Goal: Task Accomplishment & Management: Use online tool/utility

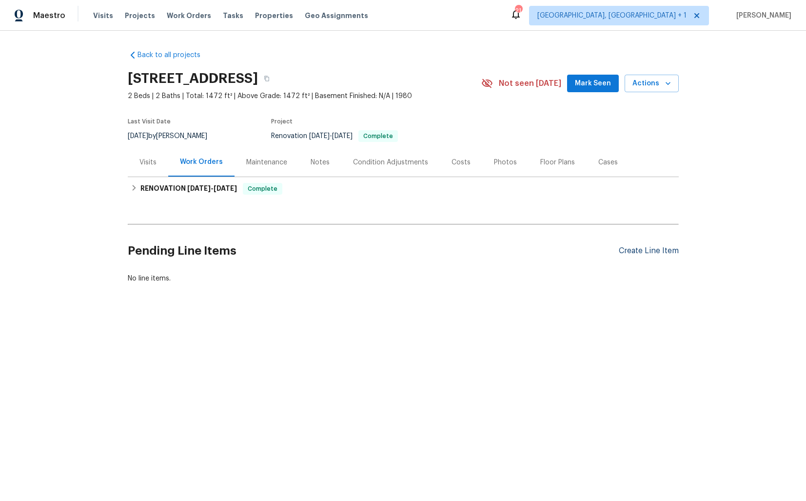
click at [642, 250] on div "Create Line Item" at bounding box center [649, 250] width 60 height 9
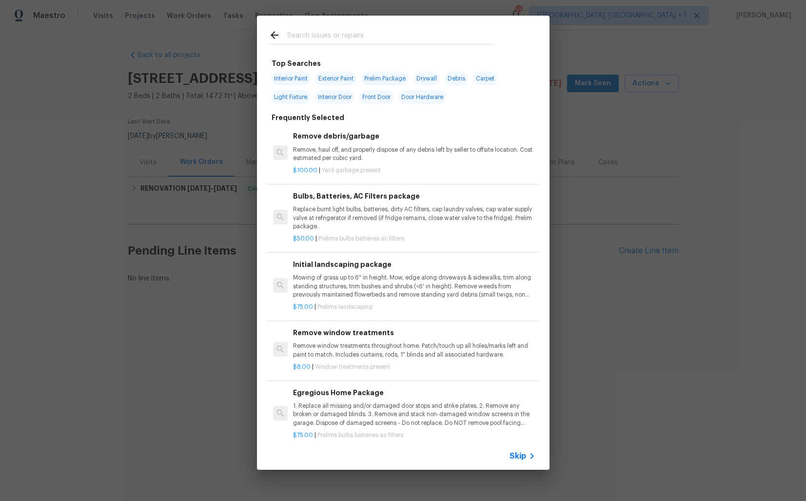
click at [365, 36] on input "text" at bounding box center [390, 36] width 207 height 15
type input "pest"
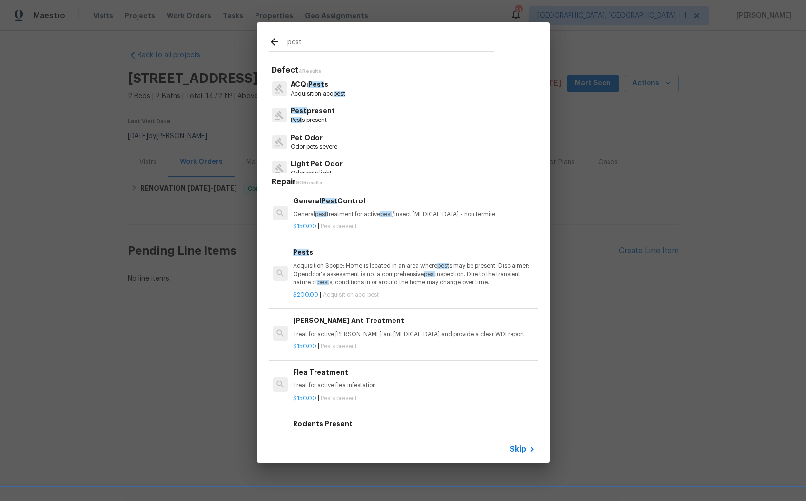
click at [310, 113] on p "Pest present" at bounding box center [313, 111] width 44 height 10
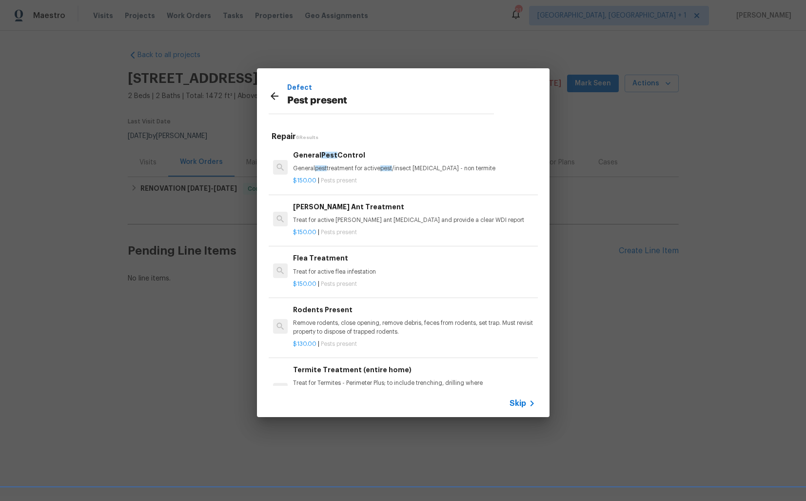
click at [341, 158] on h6 "General Pest Control" at bounding box center [414, 155] width 242 height 11
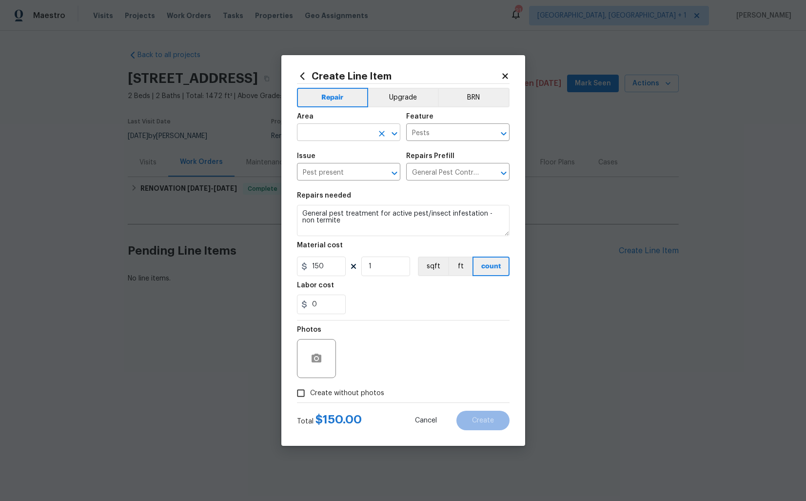
click at [339, 132] on input "text" at bounding box center [335, 133] width 76 height 15
type input "p"
click at [338, 167] on li "Interior Overall" at bounding box center [348, 171] width 103 height 16
type input "Interior Overall"
click at [460, 172] on input "General Pest Control $150.00" at bounding box center [444, 172] width 76 height 15
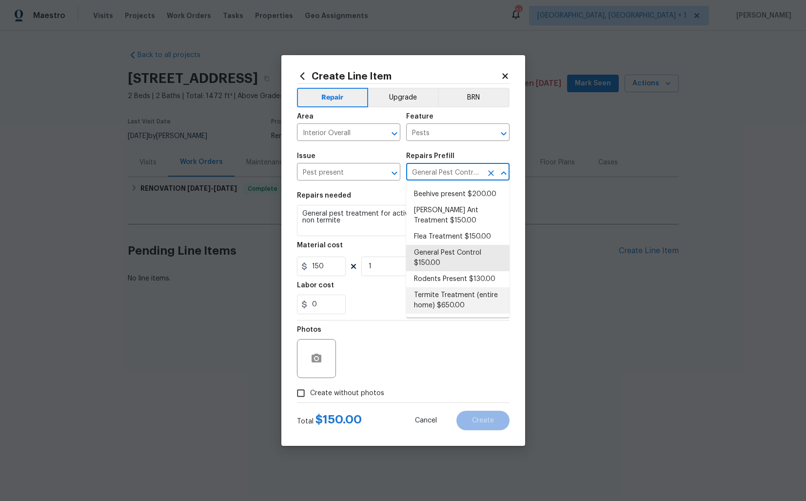
click at [432, 294] on li "Termite Treatment (entire home) $650.00" at bounding box center [457, 300] width 103 height 26
type input "Termite Treatment (entire home) $650.00"
type textarea "Treat for Termites - Perimeter Plus; to include trenching, drilling where neede…"
type input "650"
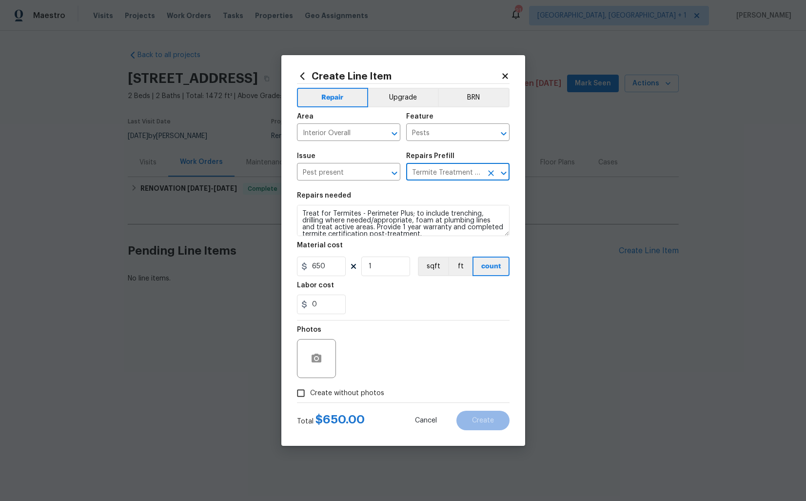
click at [465, 170] on input "Termite Treatment (entire home) $650.00" at bounding box center [444, 172] width 76 height 15
click at [504, 173] on icon "Open" at bounding box center [503, 172] width 5 height 3
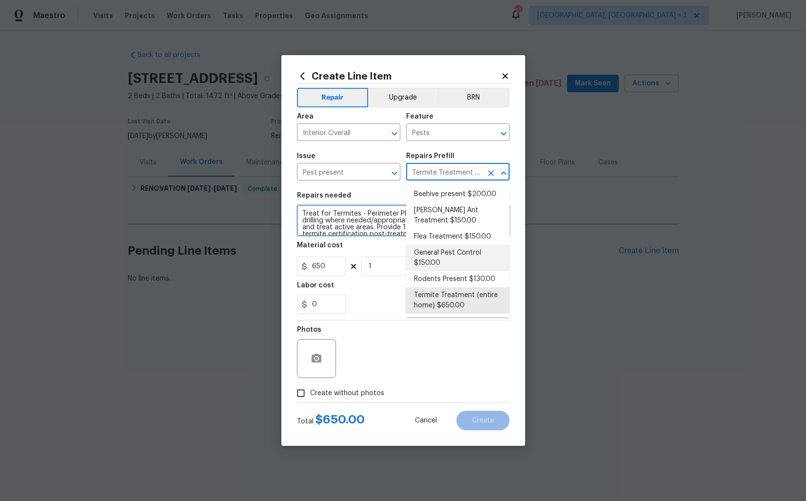
click at [353, 220] on textarea "Treat for Termites - Perimeter Plus; to include trenching, drilling where neede…" at bounding box center [403, 220] width 213 height 31
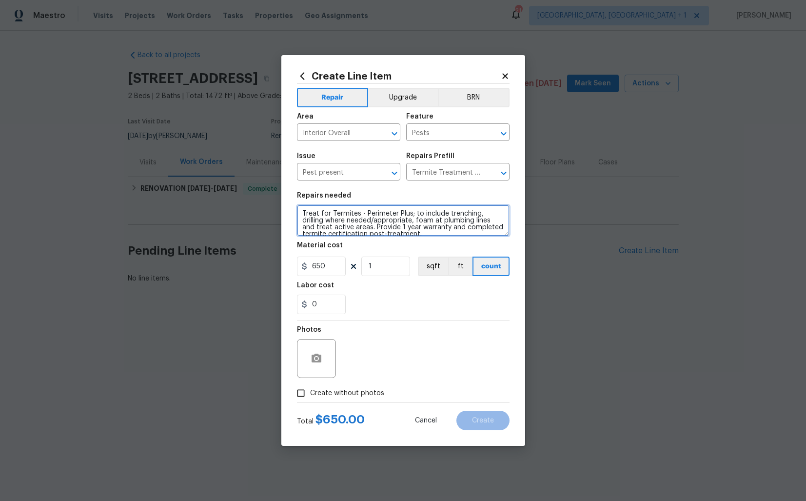
click at [353, 220] on textarea "Treat for Termites - Perimeter Plus; to include trenching, drilling where neede…" at bounding box center [403, 220] width 213 height 31
click at [386, 220] on textarea at bounding box center [403, 220] width 213 height 31
paste textarea "Received feedback that termite mud tubes were noted in the storage room. Conduc…"
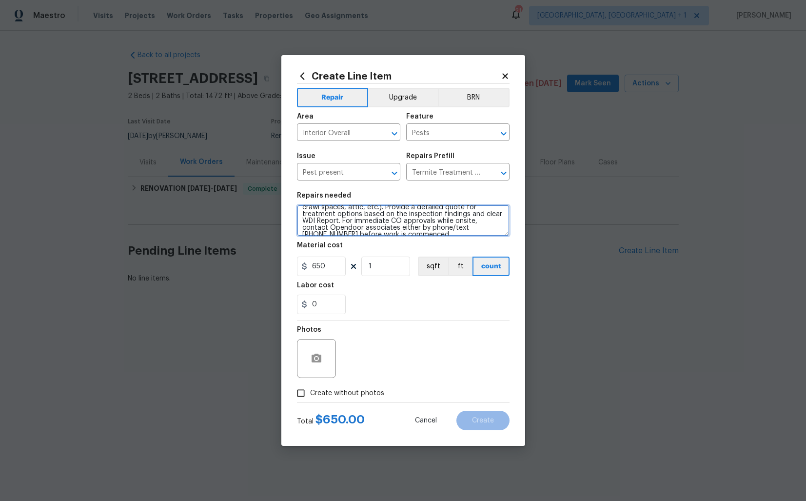
scroll to position [34, 0]
type textarea "Received feedback that termite mud tubes were noted in the storage room. Conduc…"
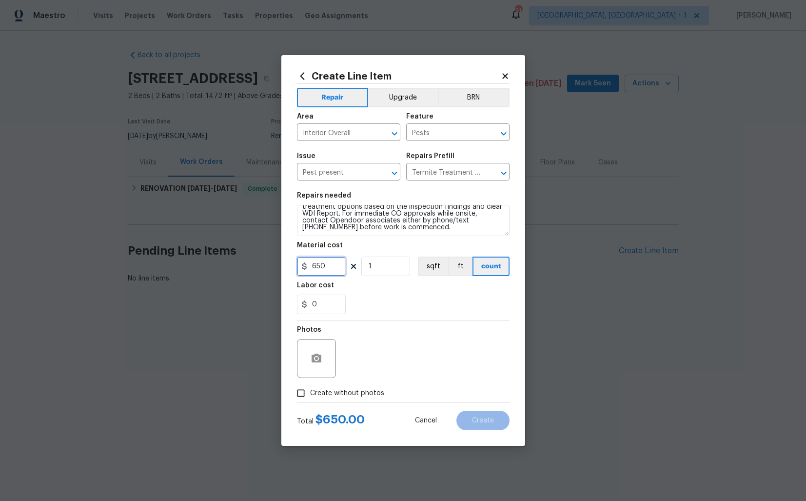
click at [331, 270] on input "650" at bounding box center [321, 267] width 49 height 20
type input "75"
click at [319, 356] on icon "button" at bounding box center [317, 358] width 10 height 9
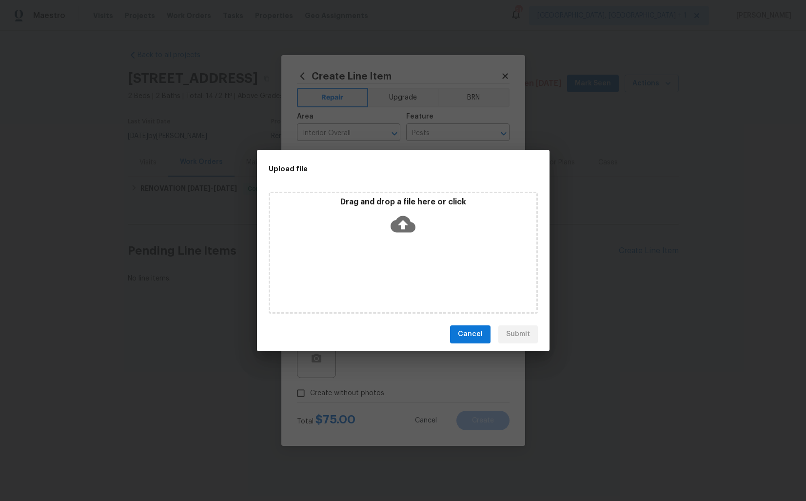
click at [403, 226] on icon at bounding box center [403, 224] width 25 height 25
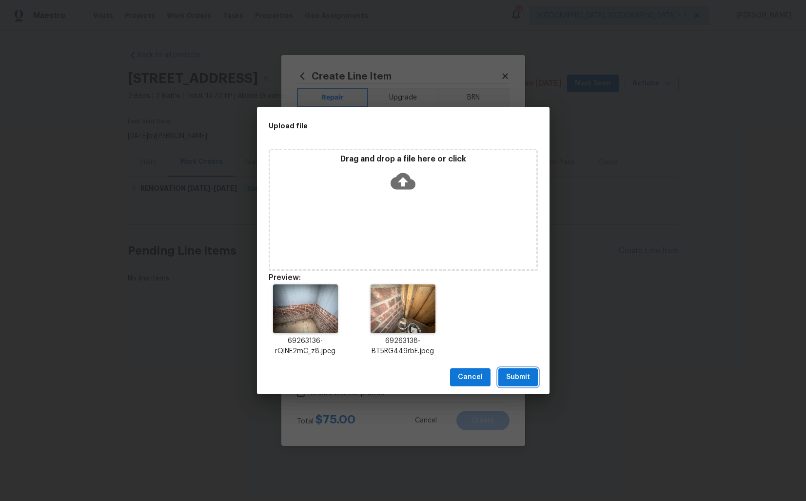
click at [520, 375] on span "Submit" at bounding box center [518, 377] width 24 height 12
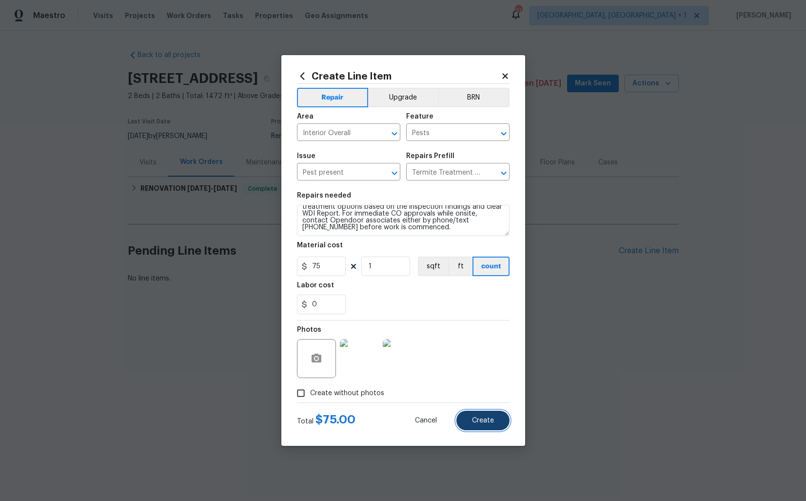
click at [490, 419] on span "Create" at bounding box center [483, 420] width 22 height 7
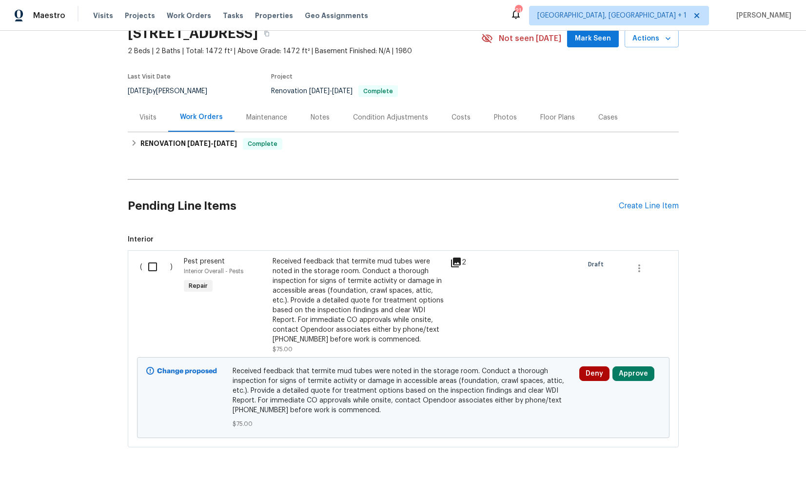
scroll to position [58, 0]
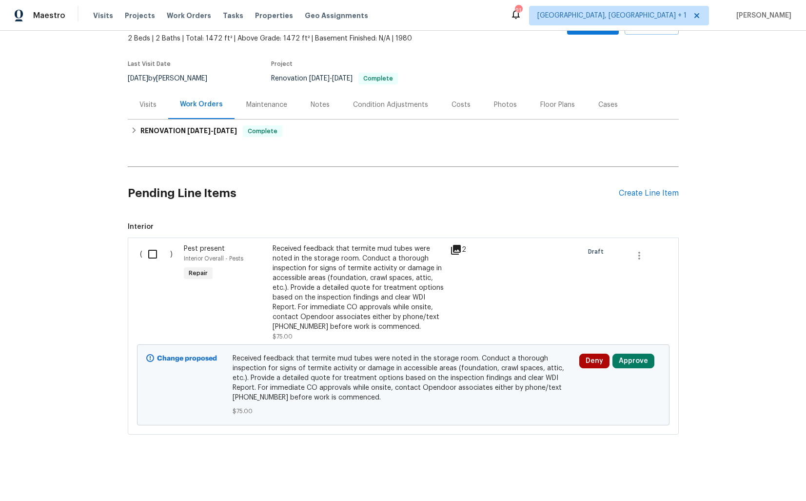
click at [163, 257] on input "checkbox" at bounding box center [156, 254] width 28 height 20
checkbox input "true"
click at [745, 481] on span "Create Work Order" at bounding box center [750, 477] width 65 height 12
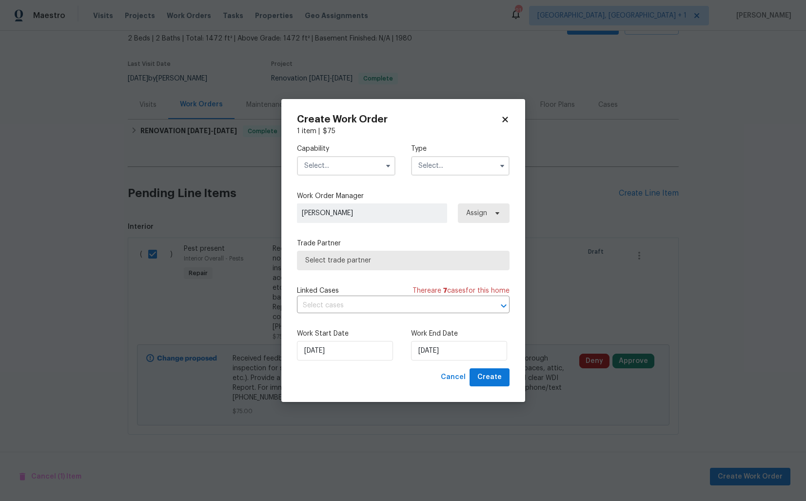
click at [343, 170] on input "text" at bounding box center [346, 166] width 99 height 20
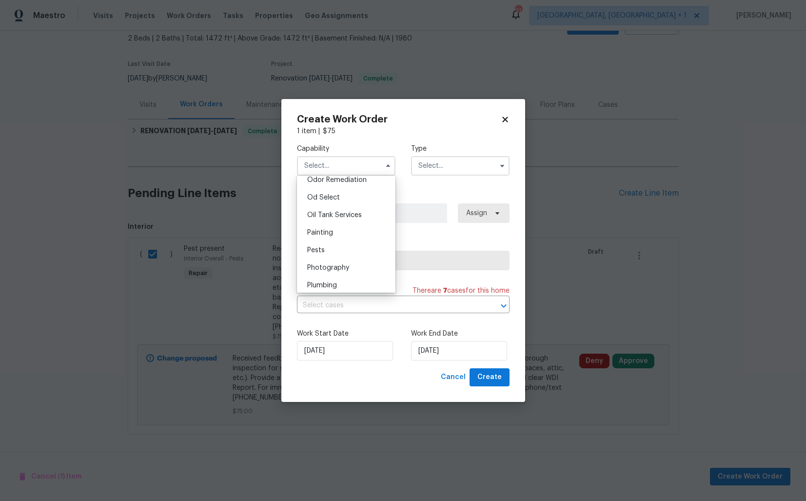
scroll to position [822, 0]
click at [345, 202] on div "Pests" at bounding box center [346, 202] width 94 height 18
type input "Pests"
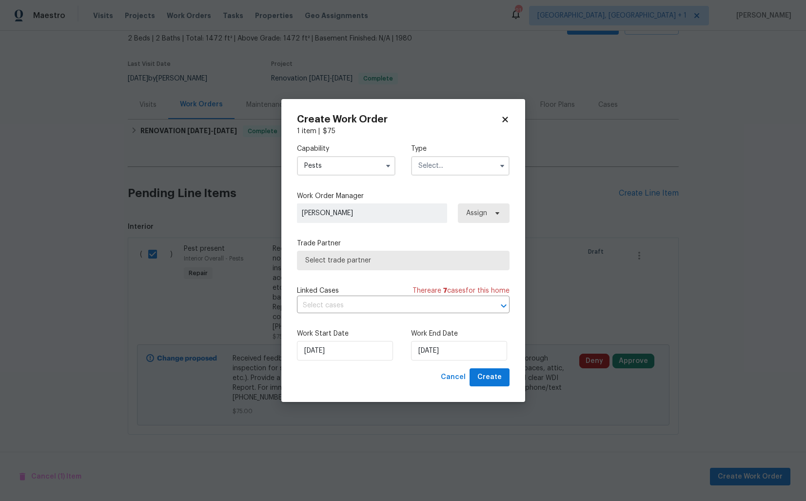
click at [477, 167] on input "text" at bounding box center [460, 166] width 99 height 20
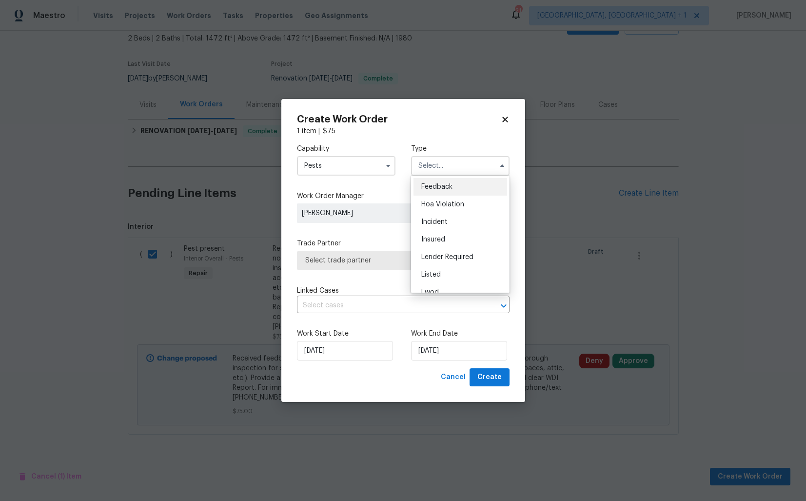
click at [447, 187] on span "Feedback" at bounding box center [436, 186] width 31 height 7
type input "Feedback"
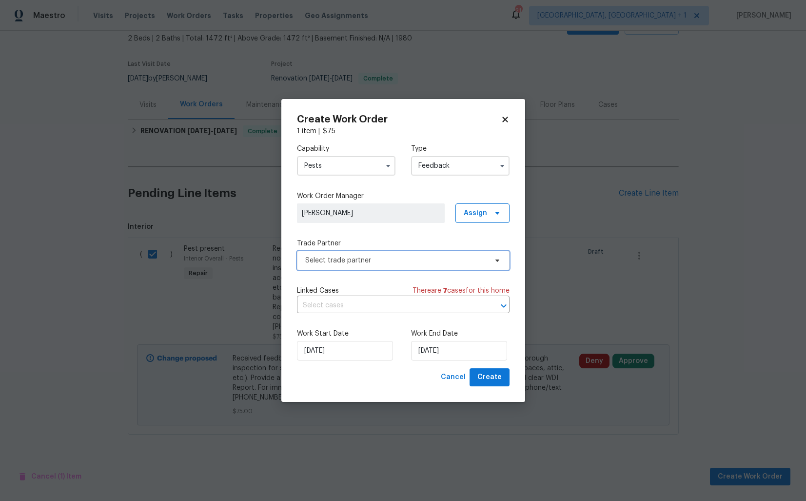
click at [334, 267] on span "Select trade partner" at bounding box center [403, 261] width 213 height 20
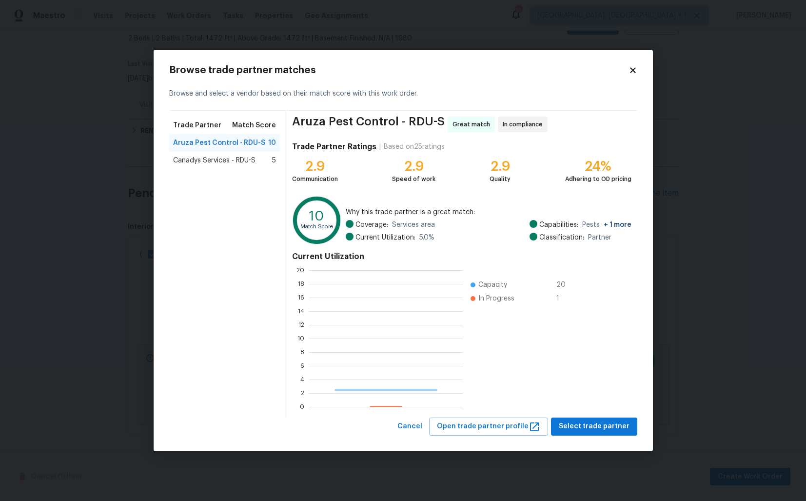
scroll to position [137, 154]
click at [229, 159] on span "Canadys Services - RDU-S" at bounding box center [214, 161] width 82 height 10
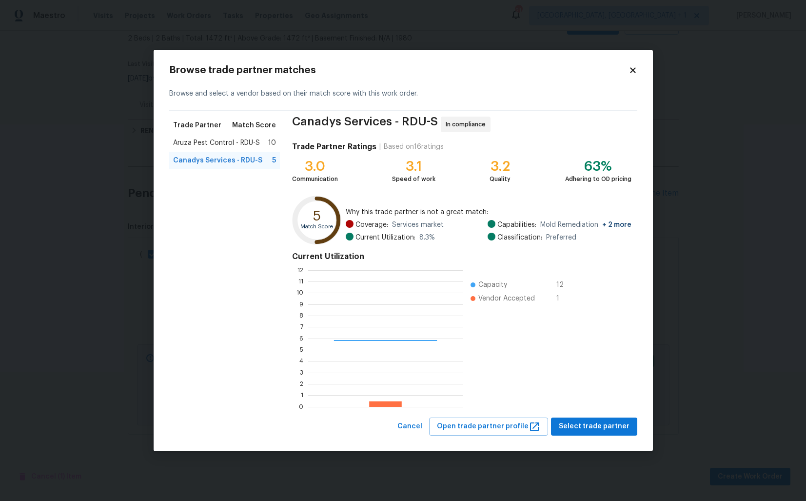
scroll to position [137, 155]
click at [204, 139] on span "Aruza Pest Control - RDU-S" at bounding box center [216, 143] width 87 height 10
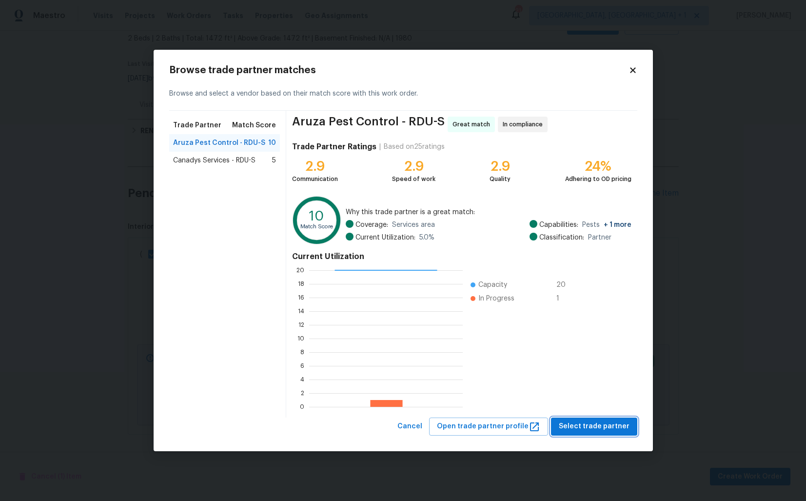
click at [608, 426] on span "Select trade partner" at bounding box center [594, 426] width 71 height 12
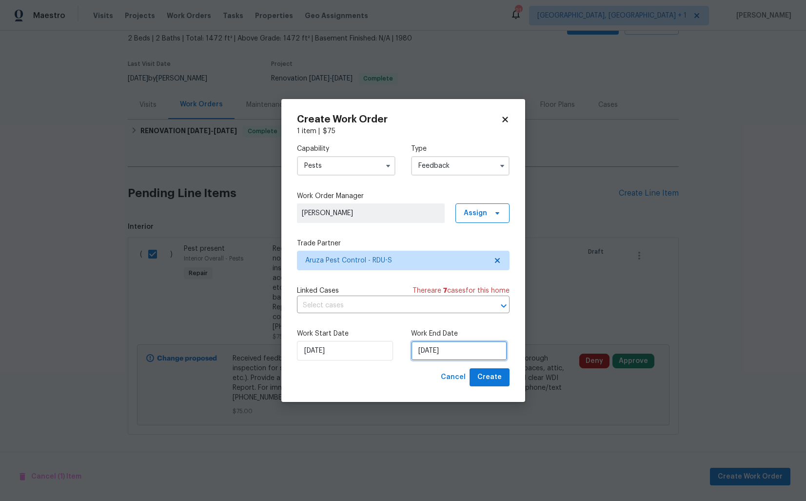
click at [475, 354] on input "23/09/2025" at bounding box center [459, 351] width 96 height 20
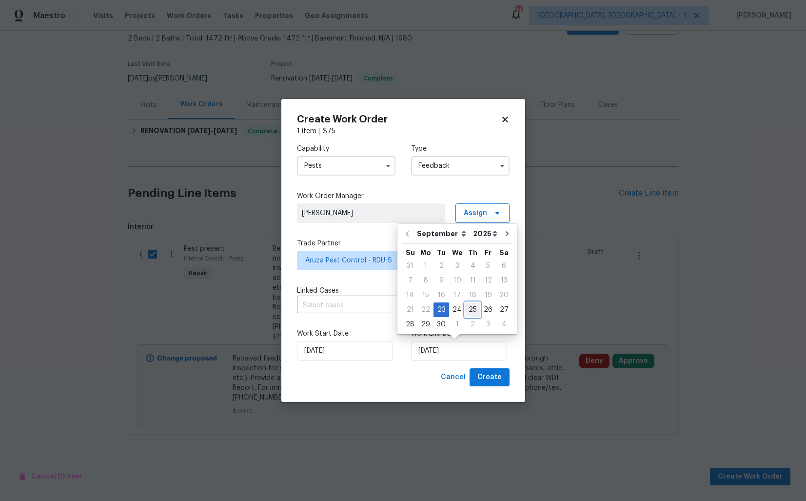
click at [472, 311] on div "25" at bounding box center [472, 310] width 15 height 14
type input "25/09/2025"
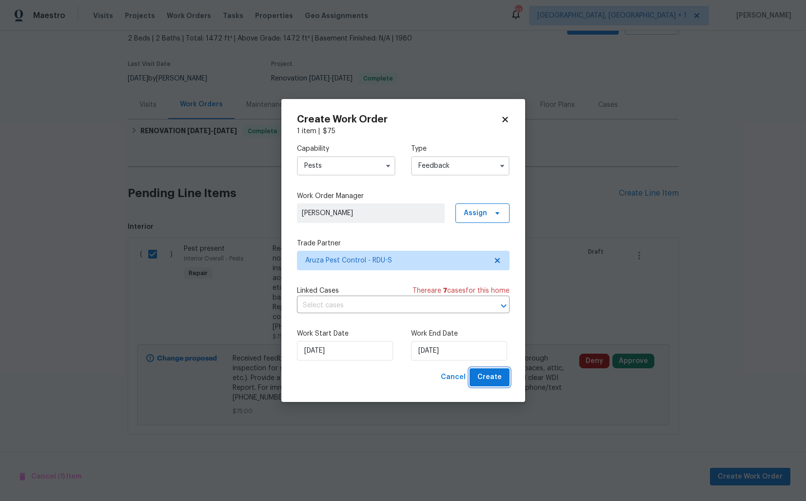
click at [491, 379] on span "Create" at bounding box center [489, 377] width 24 height 12
checkbox input "false"
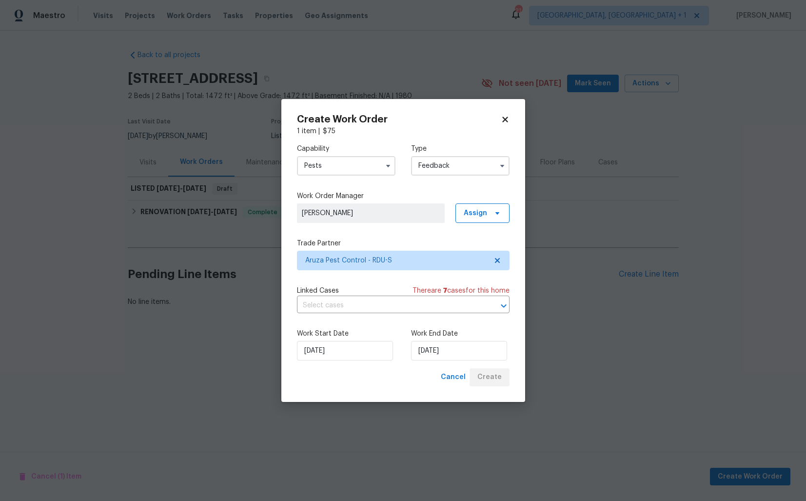
scroll to position [0, 0]
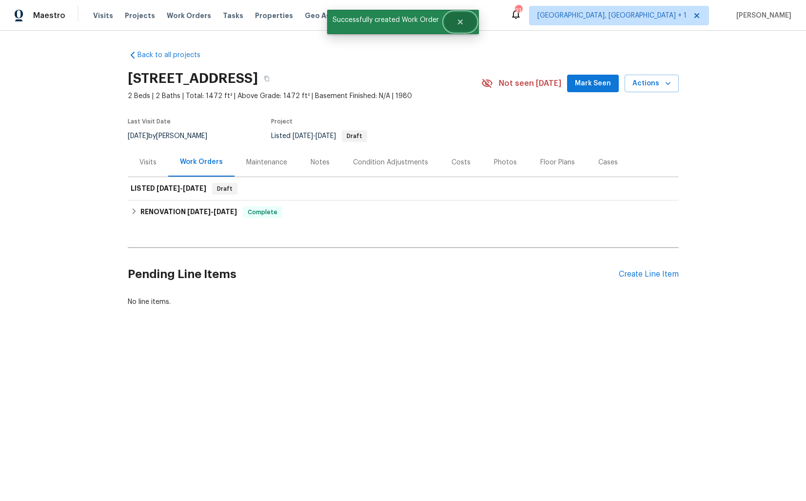
click at [462, 21] on icon "Close" at bounding box center [460, 22] width 8 height 8
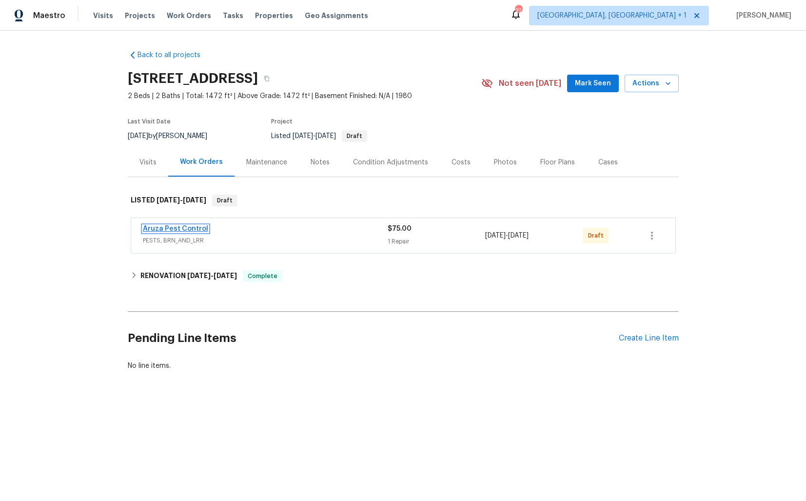
click at [193, 228] on link "Aruza Pest Control" at bounding box center [175, 228] width 65 height 7
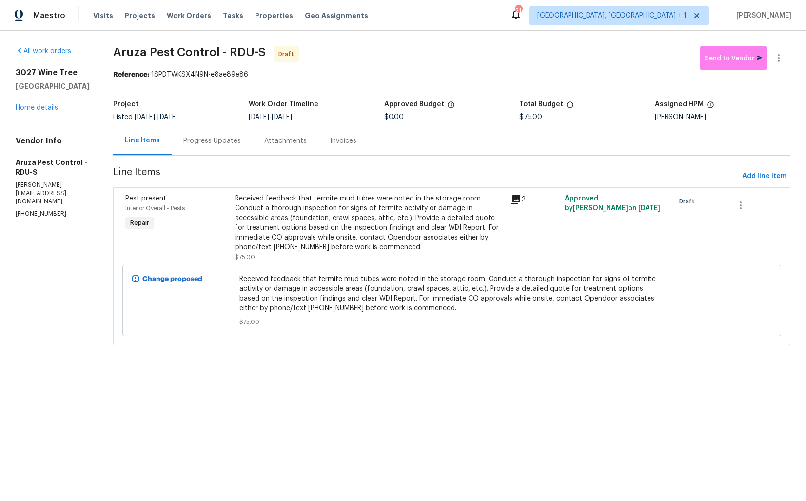
click at [218, 144] on div "Progress Updates" at bounding box center [212, 141] width 58 height 10
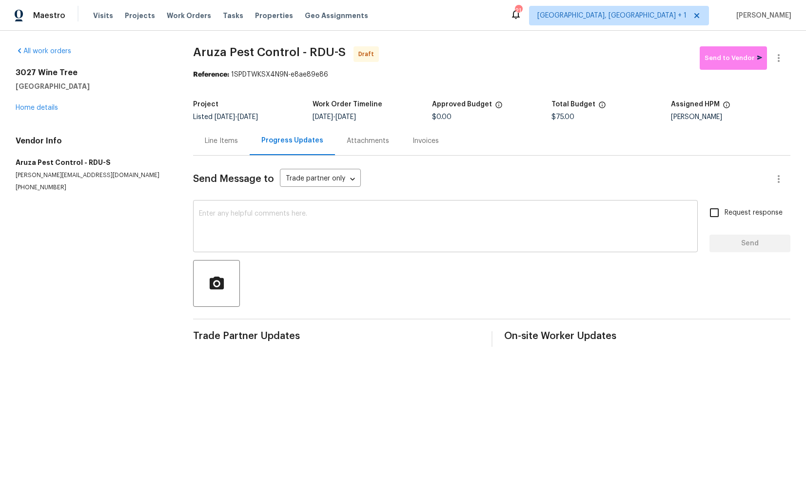
click at [308, 239] on textarea at bounding box center [445, 227] width 493 height 34
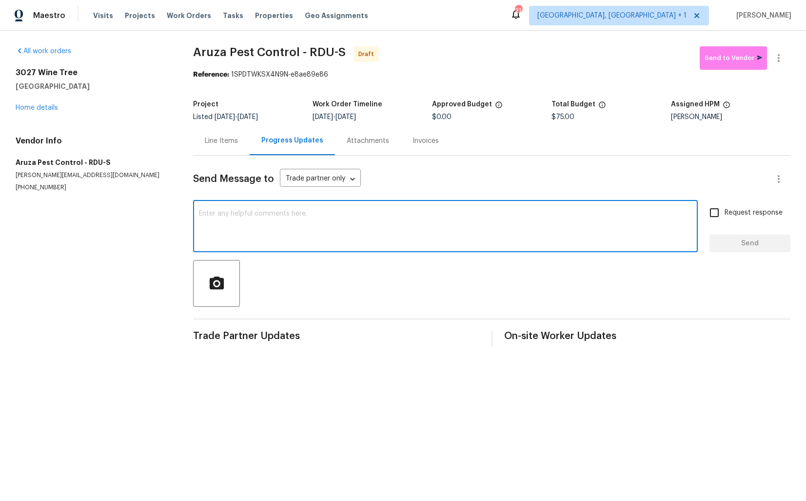
click at [379, 219] on textarea at bounding box center [445, 227] width 493 height 34
paste textarea "Hi this is Arvind with Opendoor. I’m confirming you received the WO for the pro…"
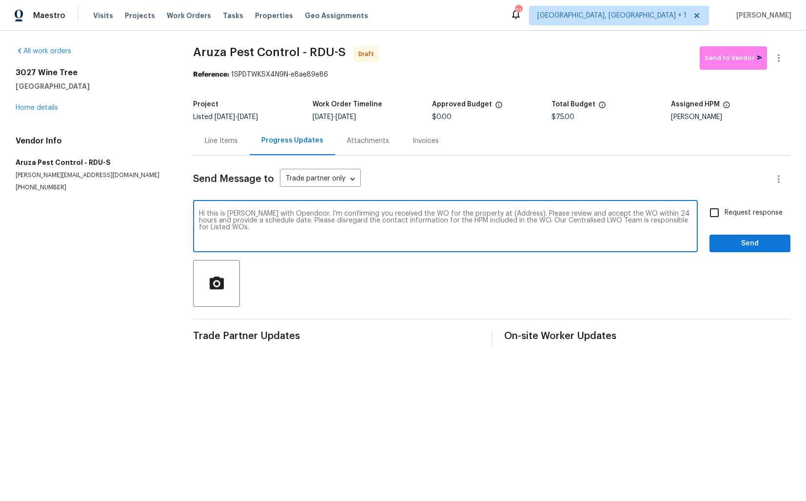
drag, startPoint x: 510, startPoint y: 214, endPoint x: 479, endPoint y: 213, distance: 30.7
click at [479, 213] on textarea "Hi this is [PERSON_NAME] with Opendoor. I’m confirming you received the WO for …" at bounding box center [445, 227] width 493 height 34
paste textarea "3027 Wine Tree, Sanford, NC 27332"
type textarea "Hi this is Arvind with Opendoor. I’m confirming you received the WO for the pro…"
click at [716, 215] on input "Request response" at bounding box center [714, 212] width 20 height 20
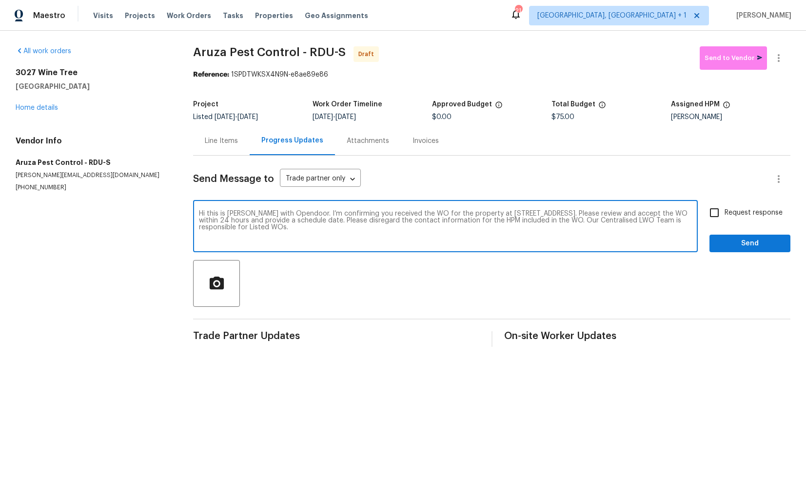
checkbox input "true"
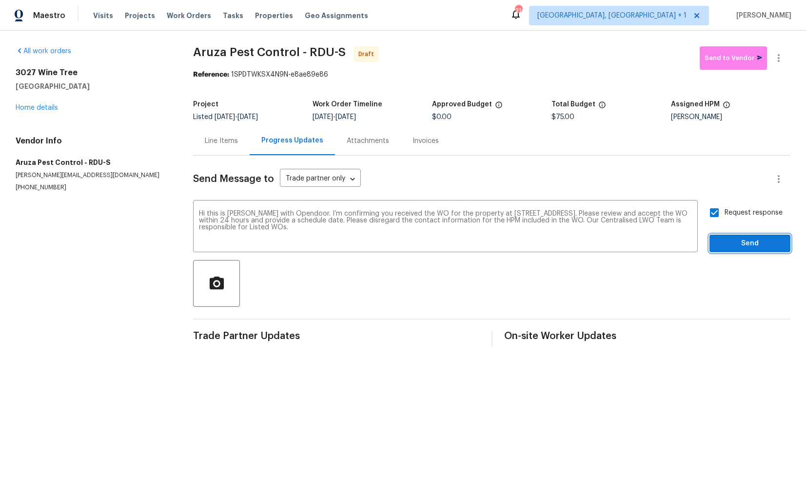
click at [748, 244] on span "Send" at bounding box center [749, 243] width 65 height 12
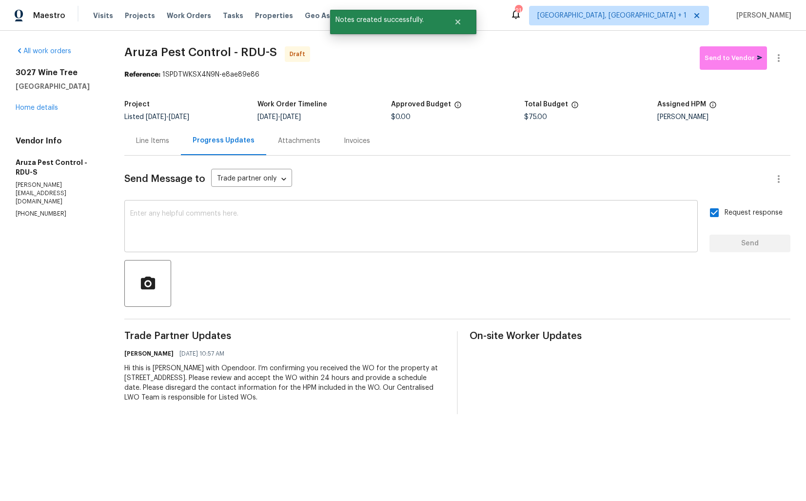
click at [421, 230] on textarea at bounding box center [411, 227] width 562 height 34
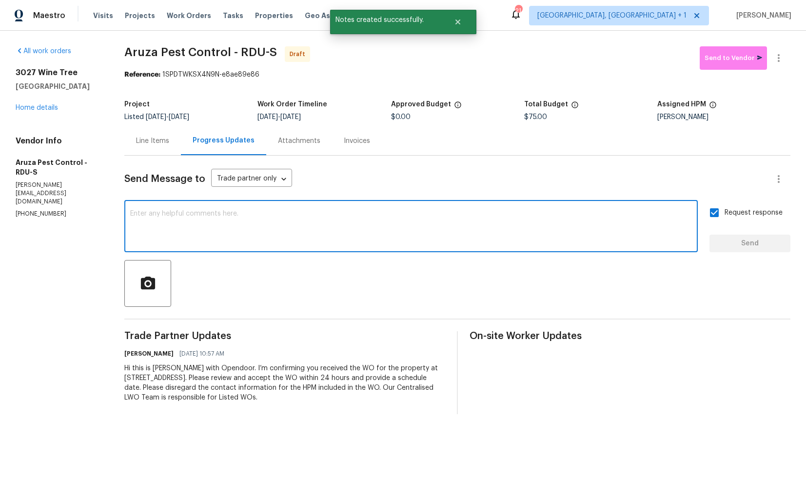
paste textarea "Attention All Work Orders must include before-photos (both close-up and wide-an…"
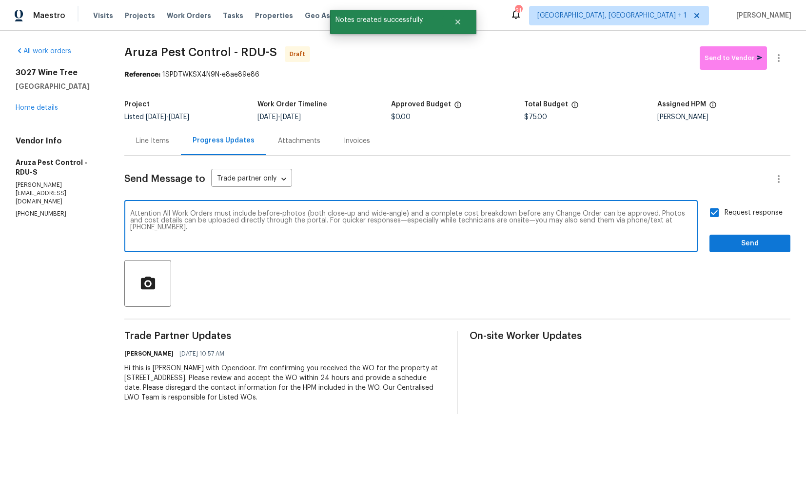
type textarea "Attention All Work Orders must include before-photos (both close-up and wide-an…"
click at [732, 241] on span "Send" at bounding box center [749, 243] width 65 height 12
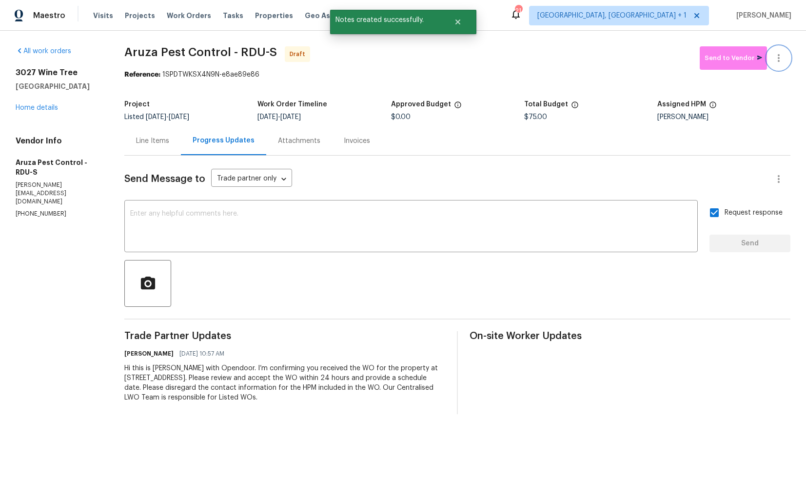
click at [782, 61] on icon "button" at bounding box center [779, 58] width 12 height 12
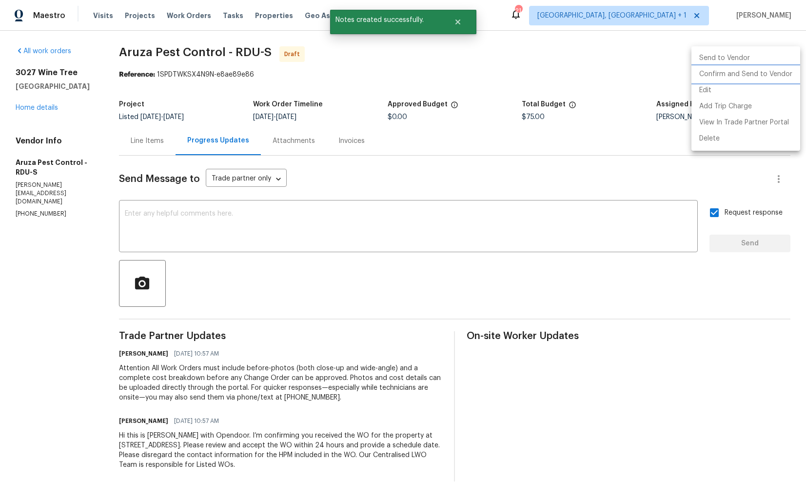
click at [708, 79] on li "Confirm and Send to Vendor" at bounding box center [746, 74] width 109 height 16
click at [434, 85] on div at bounding box center [403, 250] width 806 height 501
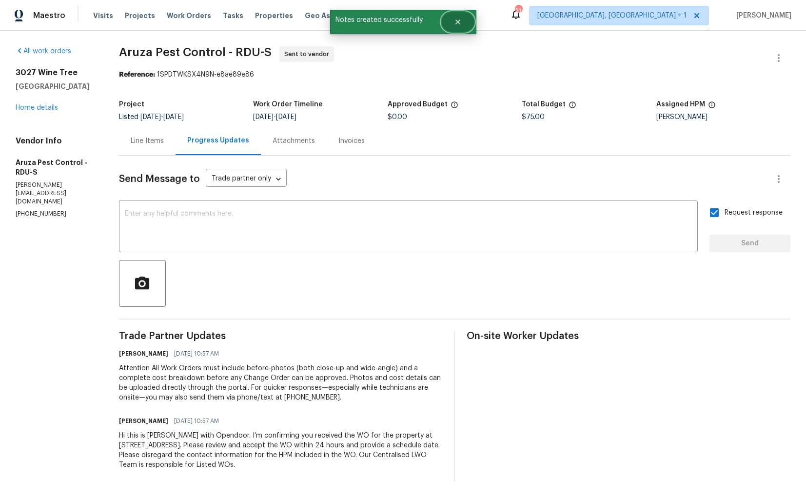
click at [458, 26] on button "Close" at bounding box center [458, 22] width 32 height 20
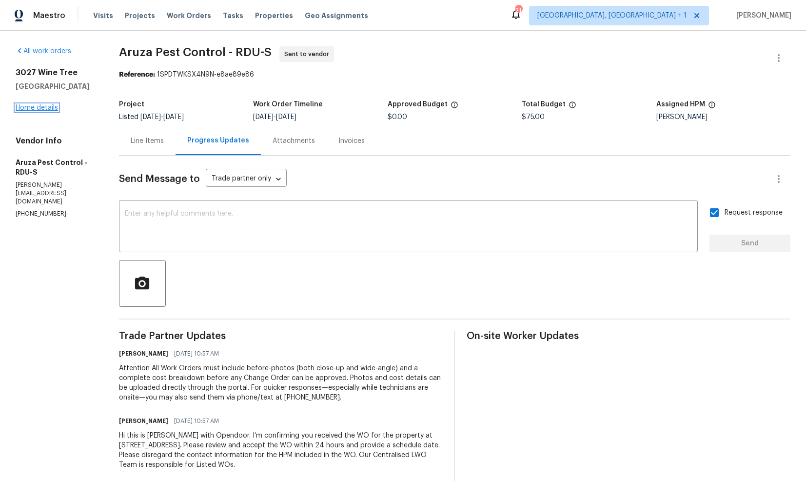
click at [40, 110] on link "Home details" at bounding box center [37, 107] width 42 height 7
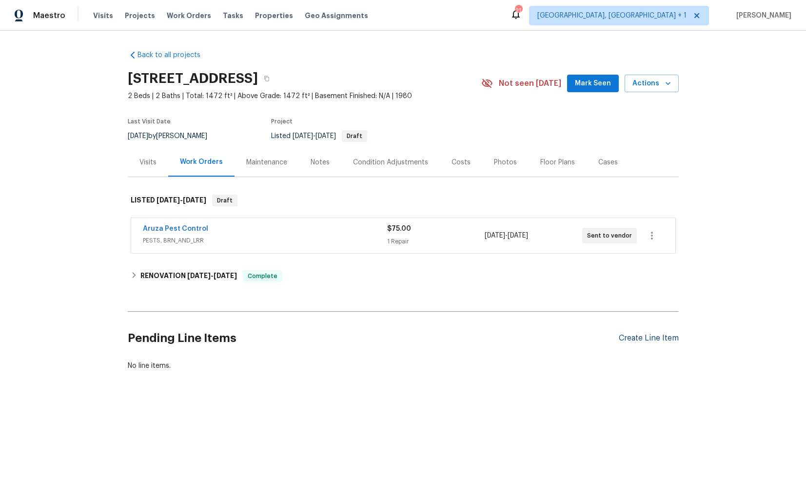
click at [638, 338] on div "Create Line Item" at bounding box center [649, 338] width 60 height 9
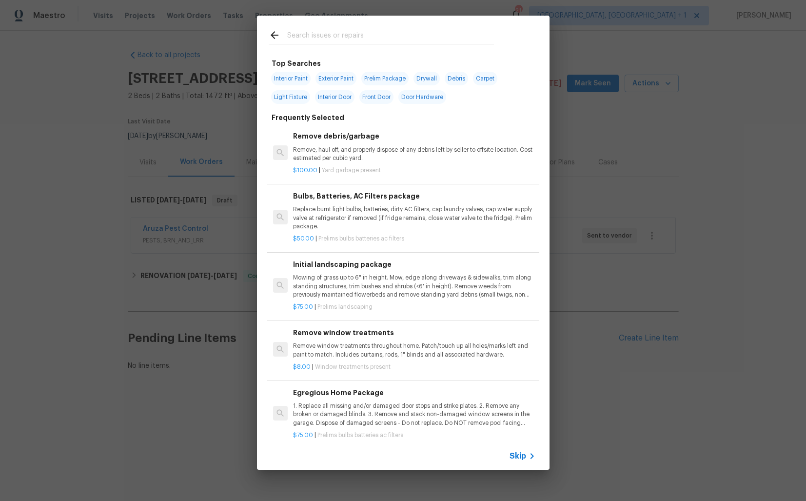
click at [342, 37] on input "text" at bounding box center [390, 36] width 207 height 15
type input "laundry"
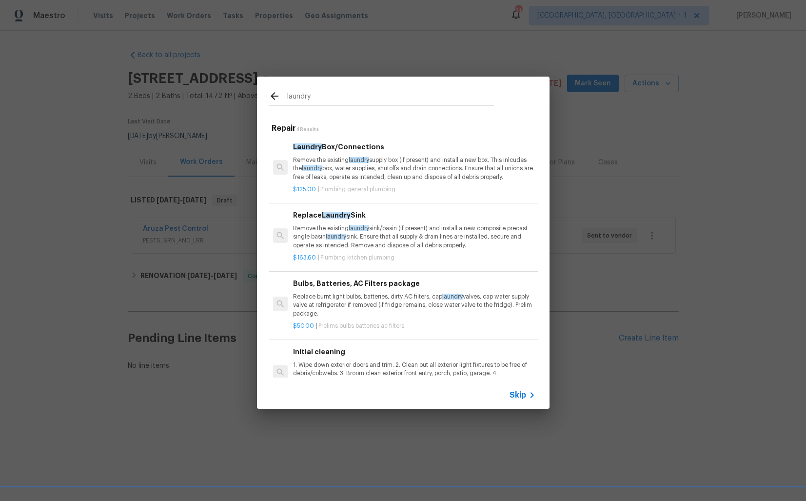
click at [358, 157] on span "laundry" at bounding box center [359, 160] width 20 height 6
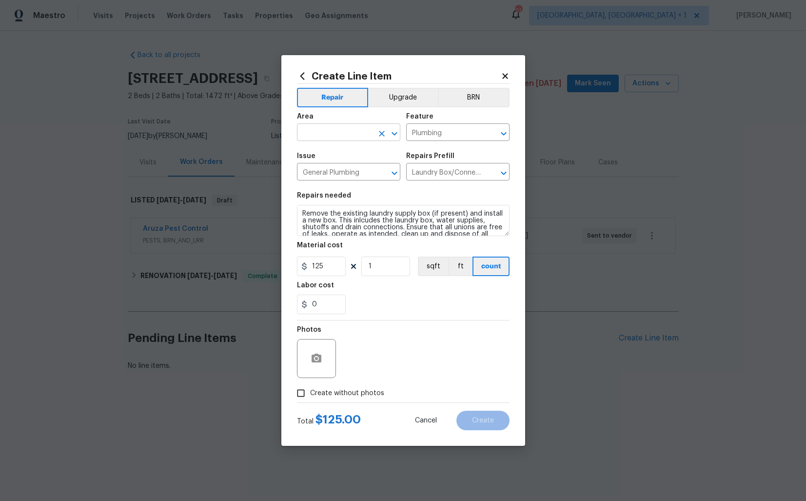
click at [328, 136] on input "text" at bounding box center [335, 133] width 76 height 15
click at [322, 158] on li "Laundry" at bounding box center [348, 155] width 103 height 16
type input "Laundry"
click at [428, 130] on input "Plumbing" at bounding box center [444, 133] width 76 height 15
click at [427, 177] on li "Dryer" at bounding box center [457, 178] width 103 height 16
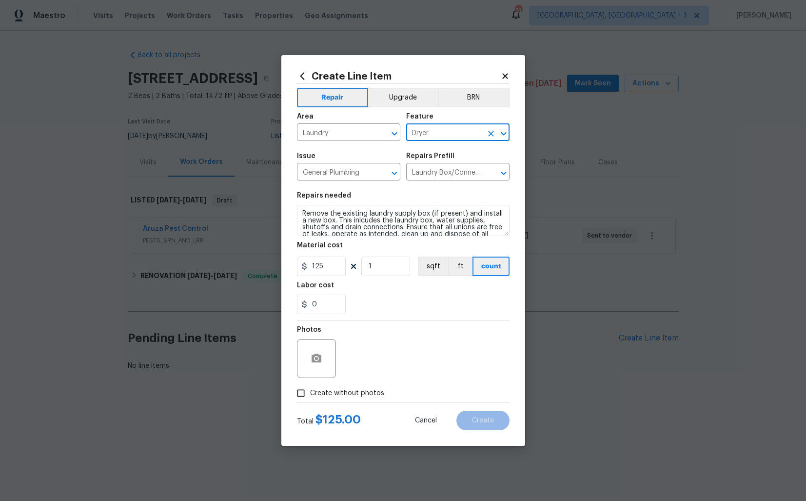
click at [456, 131] on input "Dryer" at bounding box center [444, 133] width 76 height 15
click at [444, 190] on li "Dryer vent" at bounding box center [457, 194] width 103 height 16
type input "Dryer vent"
click at [352, 176] on input "General Plumbing" at bounding box center [335, 172] width 76 height 15
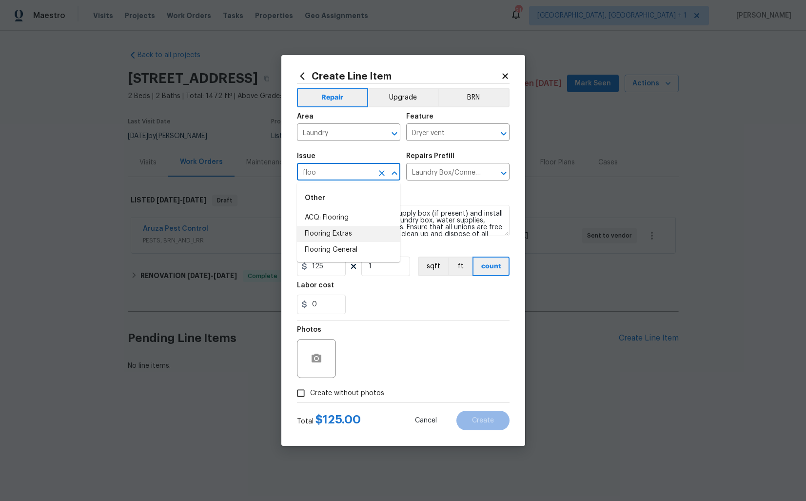
click at [334, 232] on li "Flooring Extras" at bounding box center [348, 234] width 103 height 16
type input "Flooring Extras"
click at [427, 174] on input "text" at bounding box center [444, 172] width 76 height 15
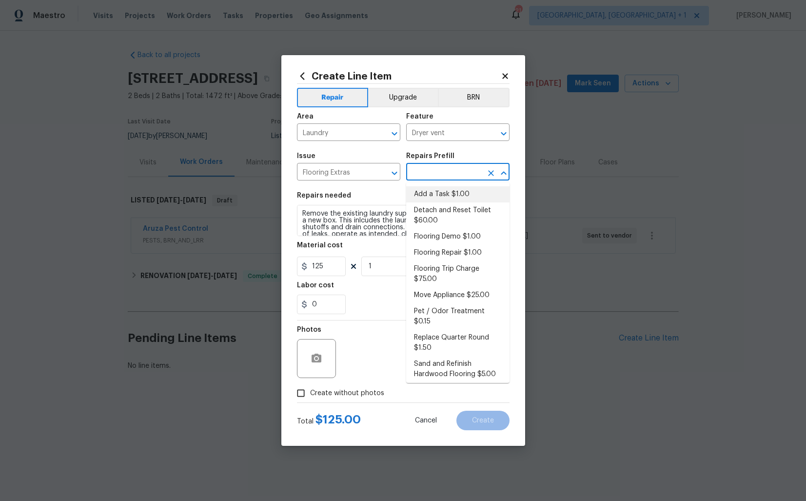
click at [435, 193] on li "Add a Task $1.00" at bounding box center [457, 194] width 103 height 16
type input "Overall Flooring"
type input "Add a Task $1.00"
type textarea "HPM to detail"
type input "1"
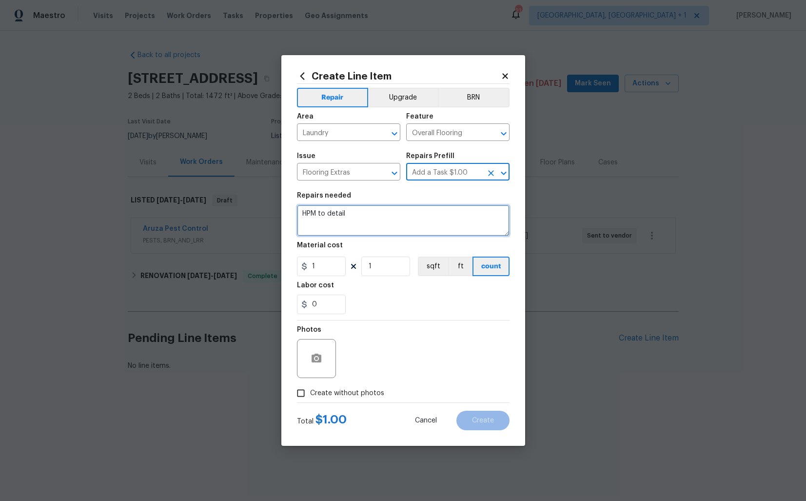
click at [381, 228] on textarea "HPM to detail" at bounding box center [403, 220] width 213 height 31
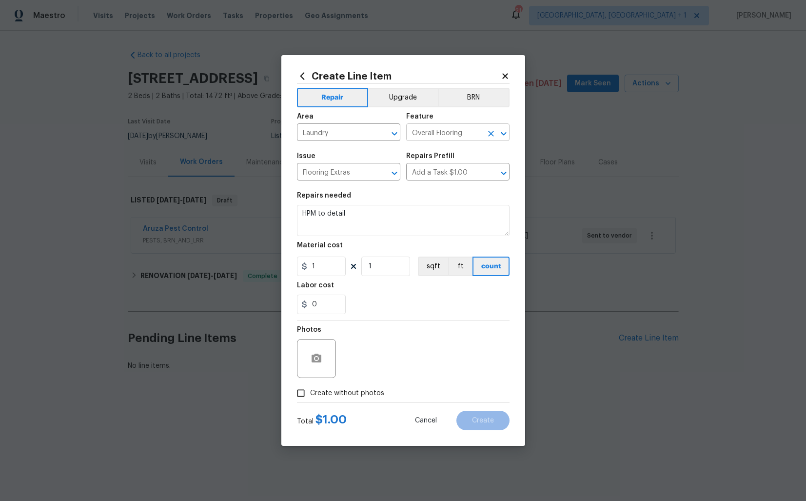
click at [447, 126] on input "Overall Flooring" at bounding box center [444, 133] width 76 height 15
click at [440, 190] on li "Dryer vent" at bounding box center [457, 194] width 103 height 16
type input "Dryer vent"
click at [392, 216] on textarea "HPM to detail" at bounding box center [403, 220] width 213 height 31
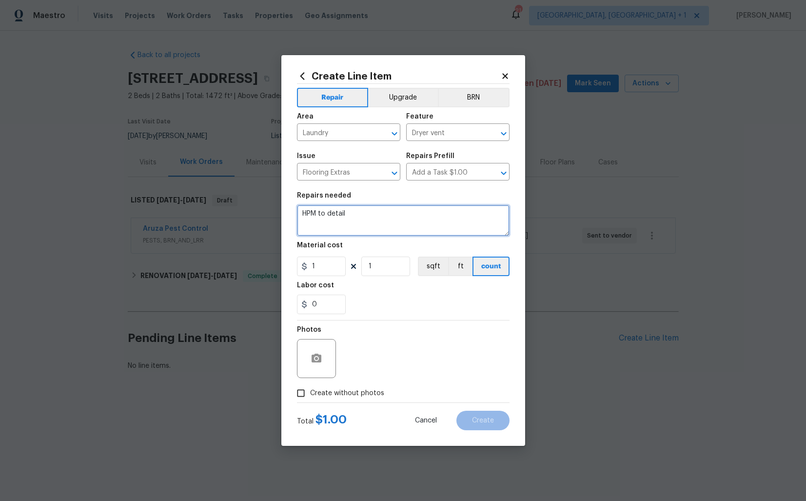
click at [392, 216] on textarea "HPM to detail" at bounding box center [403, 220] width 213 height 31
paste textarea "Attention All Work Orders must include before-photos (both close-up and wide-an…"
paste textarea "The clothes dryer vent duct is missing. Please install a proper vent duct to en…"
type textarea "The clothes dryer vent duct is missing. Please install a proper vent duct to en…"
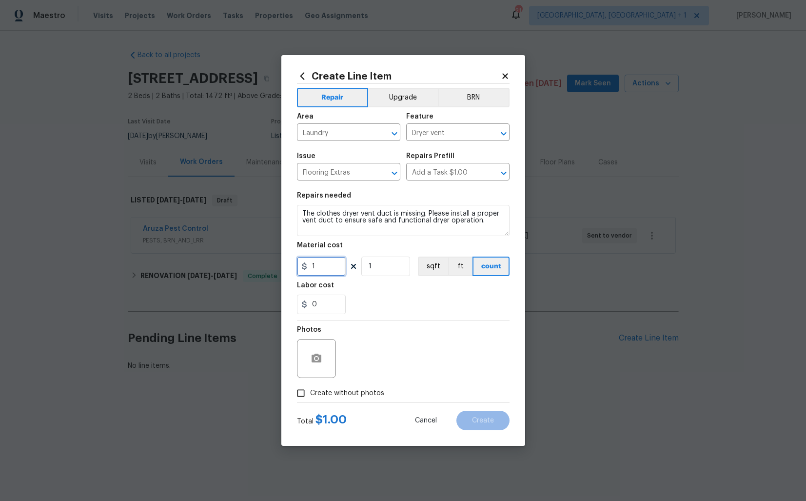
click at [334, 267] on input "1" at bounding box center [321, 267] width 49 height 20
type input "75"
click at [315, 357] on circle "button" at bounding box center [316, 358] width 3 height 3
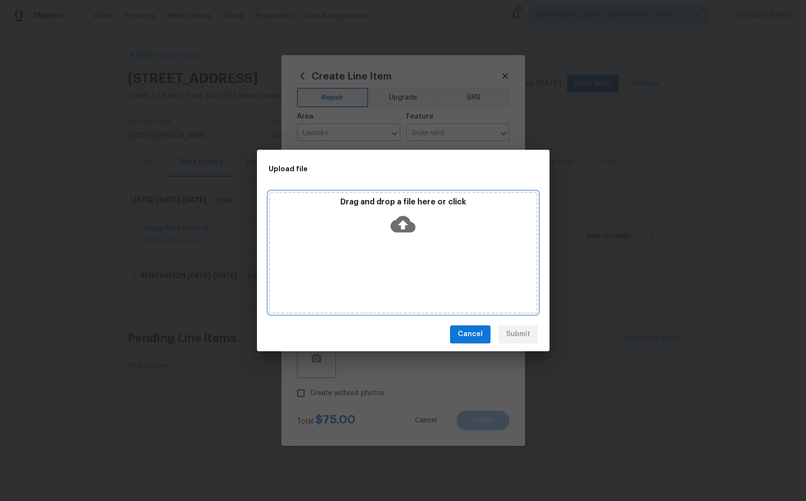
click at [399, 226] on icon at bounding box center [403, 224] width 25 height 17
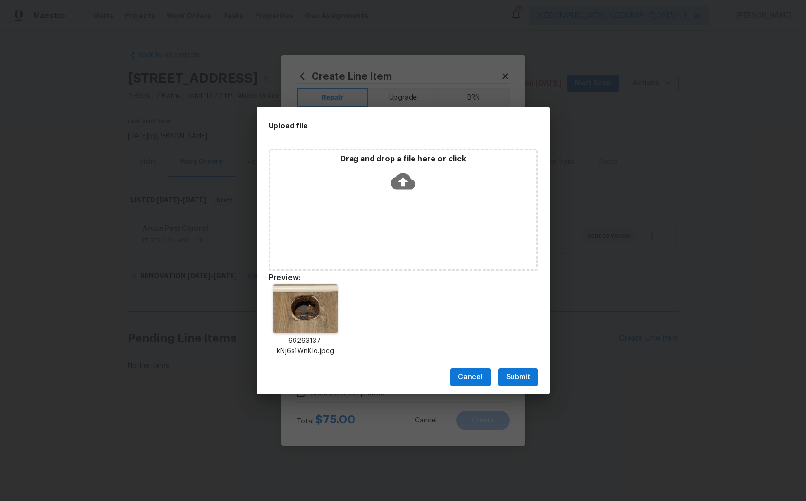
click at [521, 374] on span "Submit" at bounding box center [518, 377] width 24 height 12
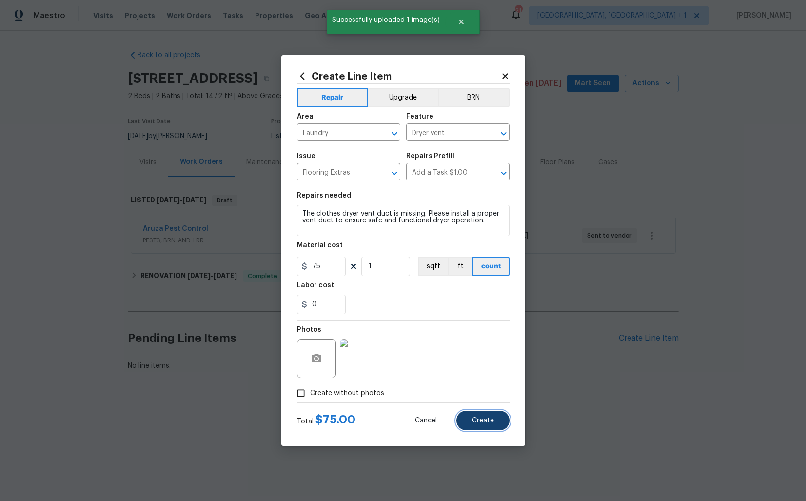
click at [480, 421] on span "Create" at bounding box center [483, 420] width 22 height 7
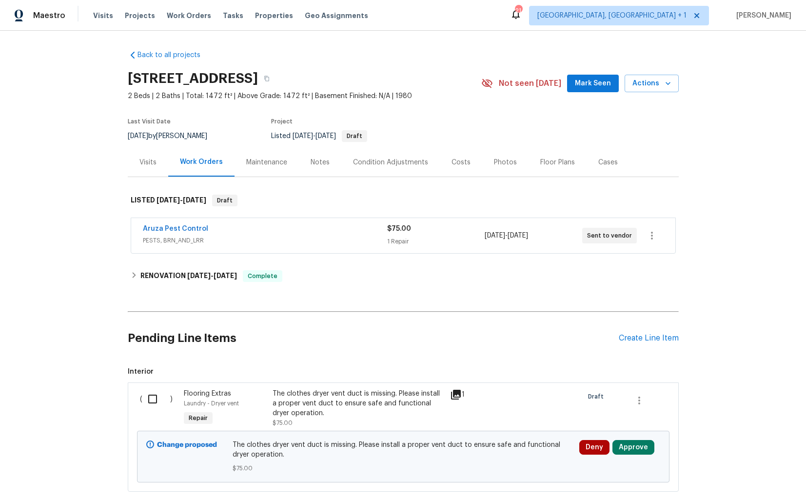
click at [156, 400] on input "checkbox" at bounding box center [156, 399] width 28 height 20
checkbox input "true"
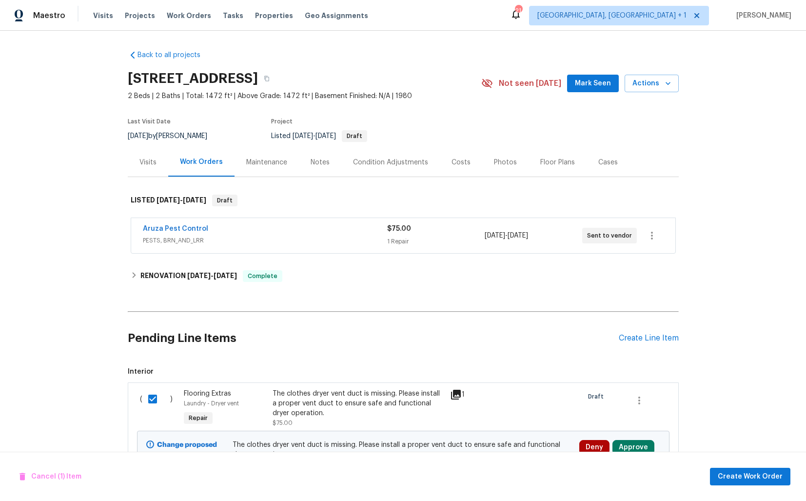
scroll to position [57, 0]
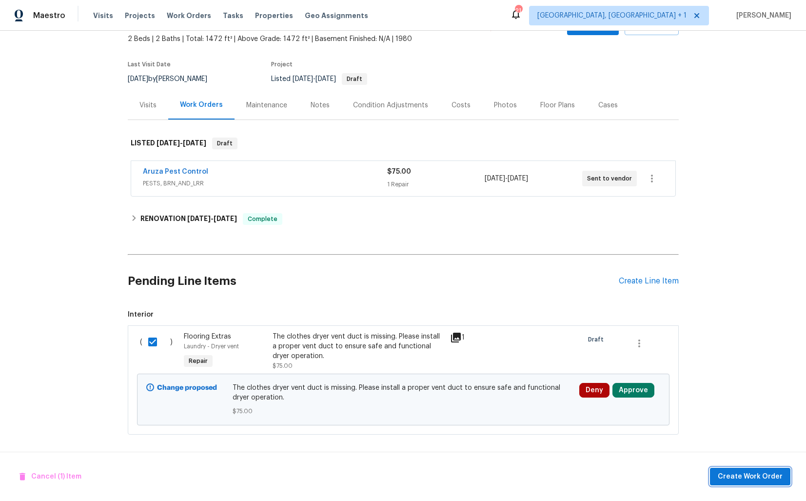
click at [751, 474] on span "Create Work Order" at bounding box center [750, 477] width 65 height 12
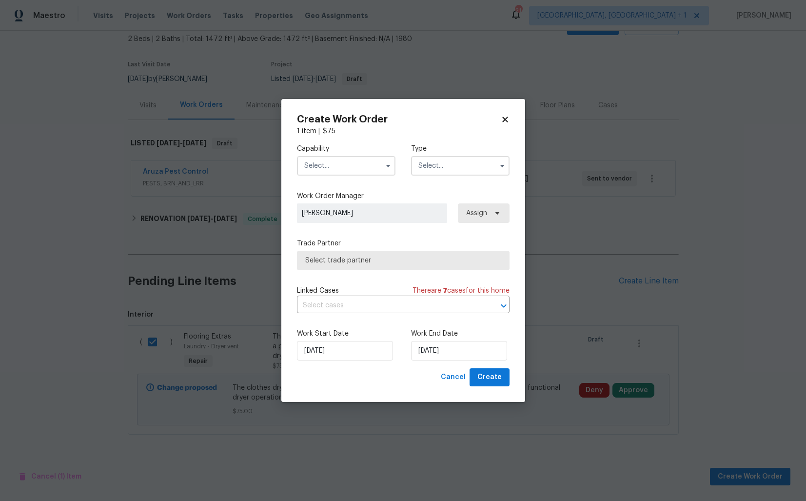
click at [347, 167] on input "text" at bounding box center [346, 166] width 99 height 20
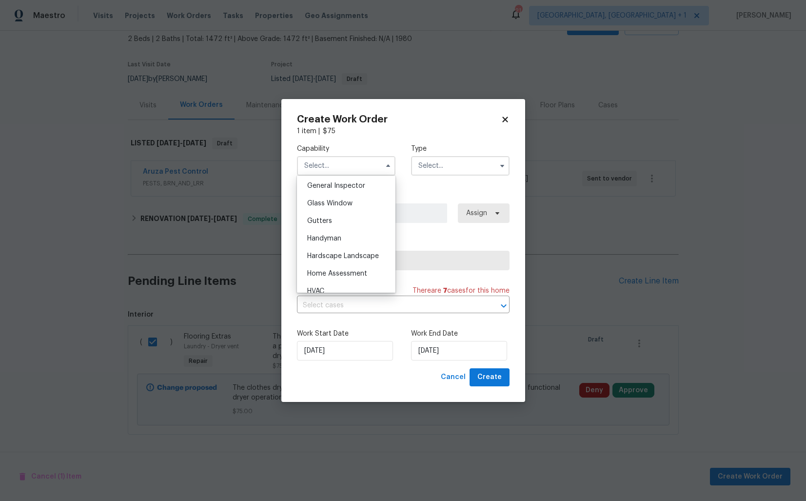
scroll to position [488, 0]
click at [336, 231] on div "Handyman" at bounding box center [346, 235] width 94 height 18
type input "Handyman"
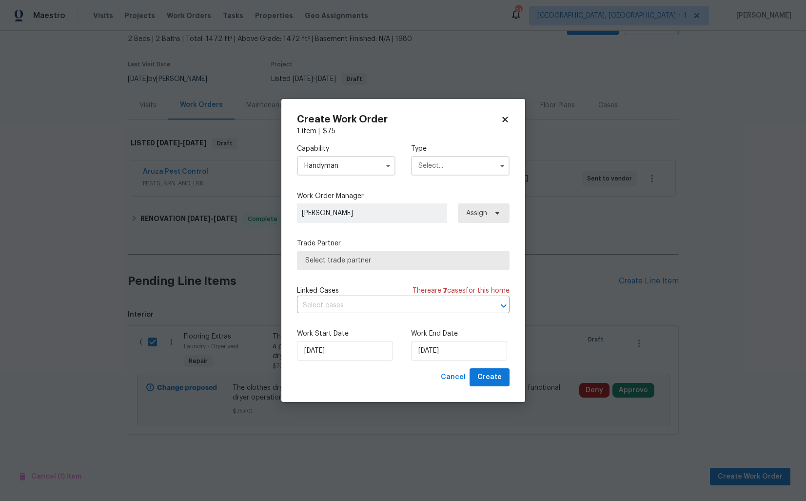
click at [462, 167] on input "text" at bounding box center [460, 166] width 99 height 20
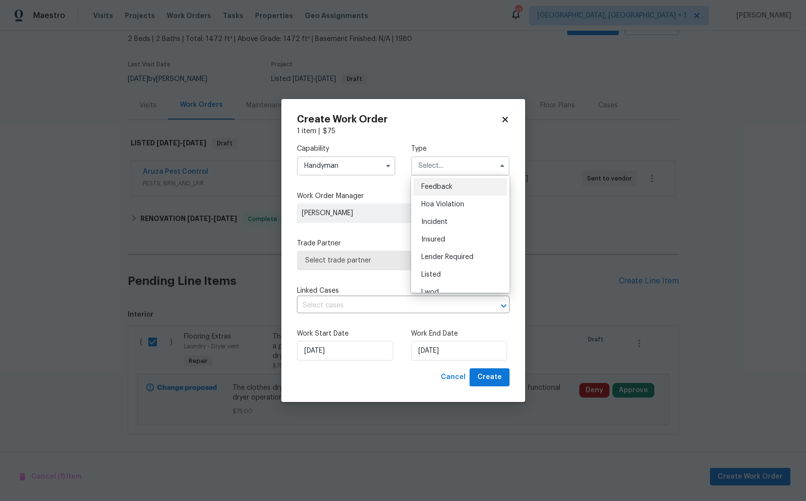
click at [448, 187] on span "Feedback" at bounding box center [436, 186] width 31 height 7
type input "Feedback"
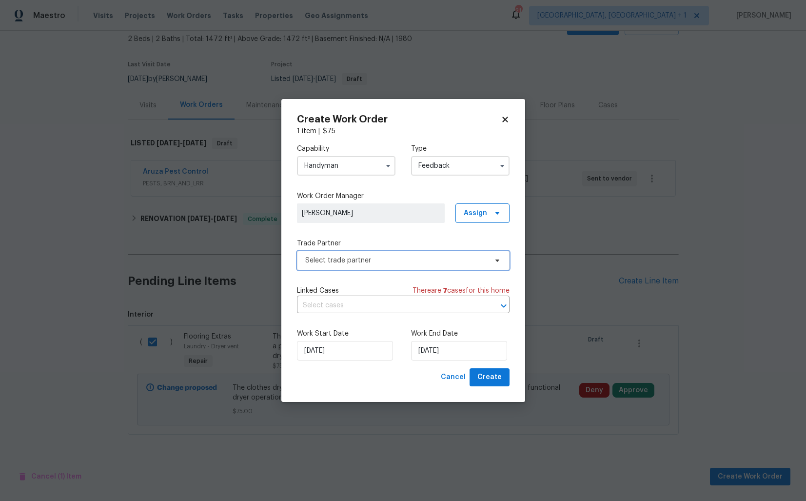
click at [358, 259] on span "Select trade partner" at bounding box center [396, 261] width 182 height 10
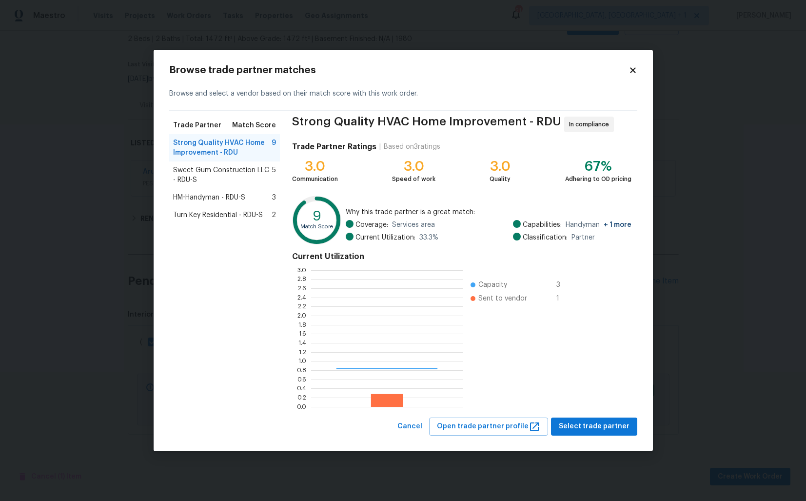
scroll to position [137, 152]
click at [587, 421] on span "Select trade partner" at bounding box center [594, 426] width 71 height 12
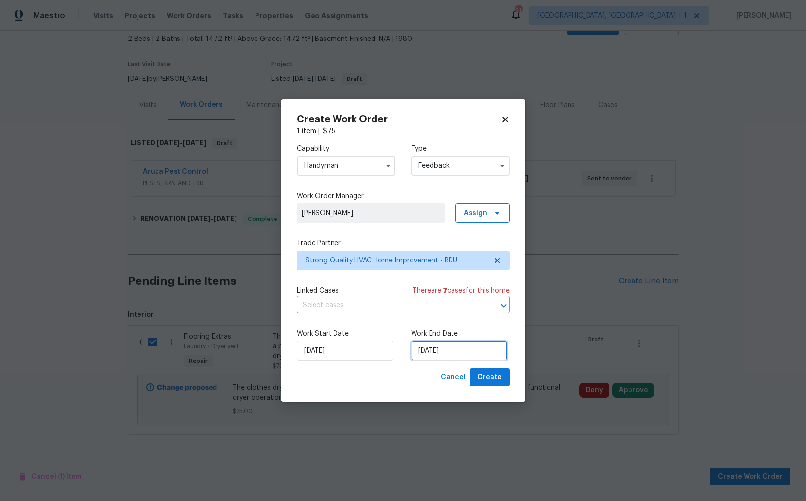
click at [435, 353] on input "23/09/2025" at bounding box center [459, 351] width 96 height 20
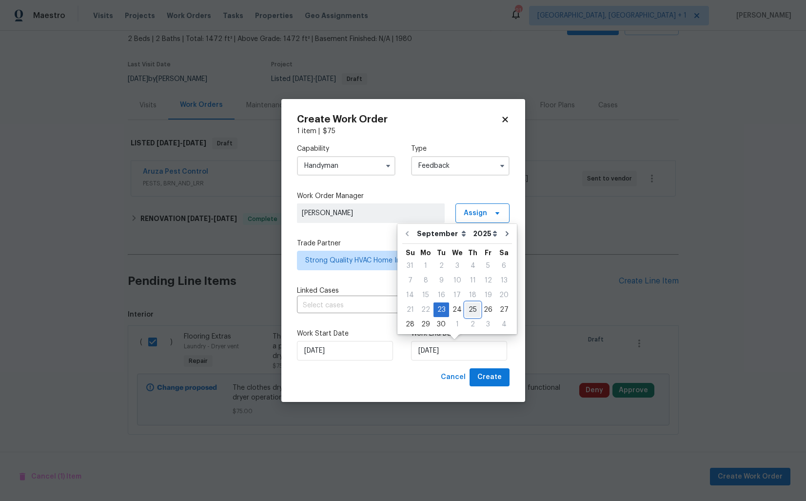
click at [471, 308] on div "25" at bounding box center [472, 310] width 15 height 14
type input "25/09/2025"
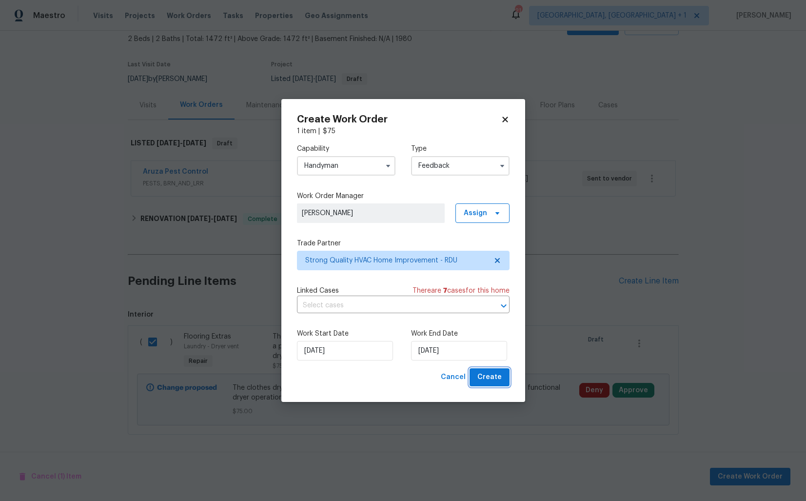
click at [491, 376] on span "Create" at bounding box center [489, 377] width 24 height 12
checkbox input "false"
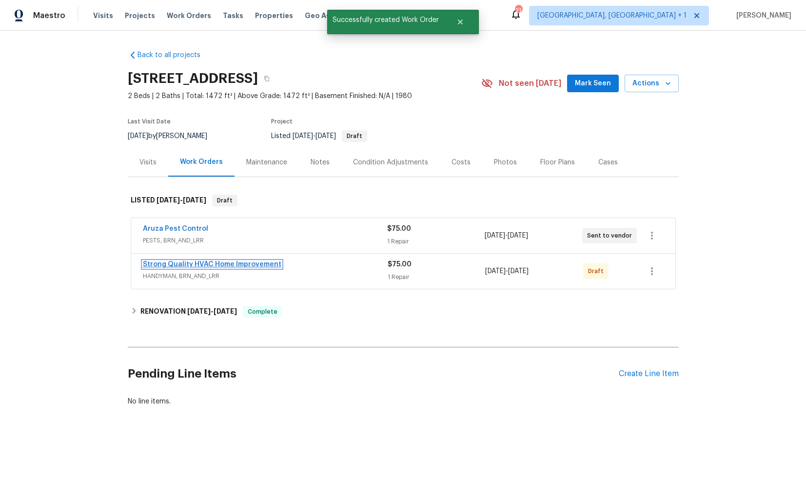
click at [183, 263] on link "Strong Quality HVAC Home Improvement" at bounding box center [212, 264] width 138 height 7
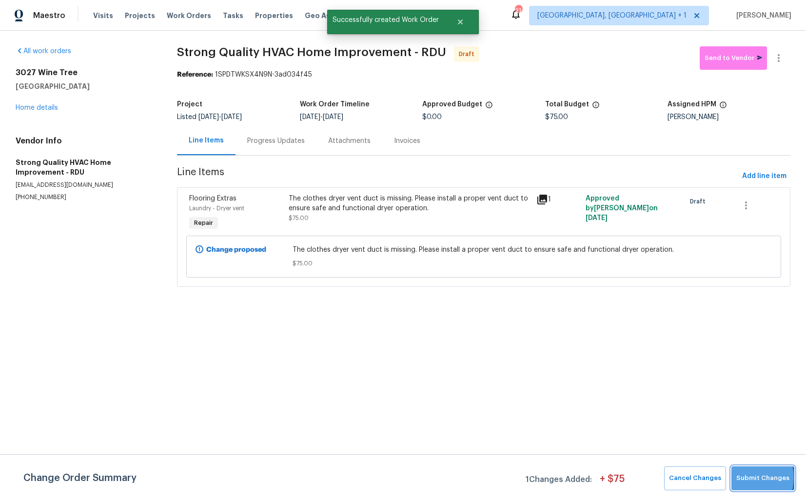
click at [751, 477] on span "Submit Changes" at bounding box center [762, 478] width 53 height 11
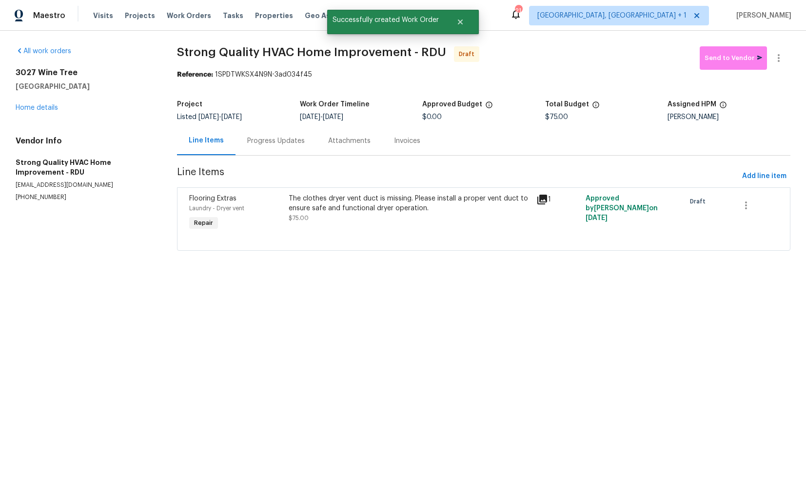
click at [265, 138] on div "Progress Updates" at bounding box center [276, 141] width 58 height 10
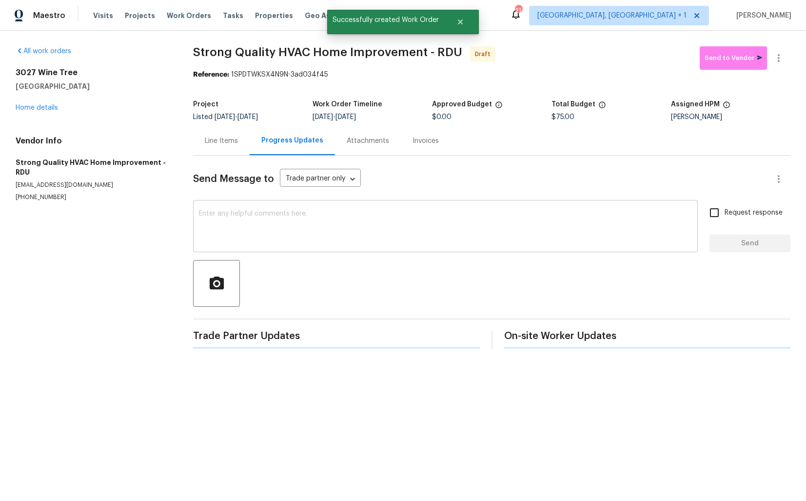
click at [320, 250] on div "x ​" at bounding box center [445, 227] width 505 height 50
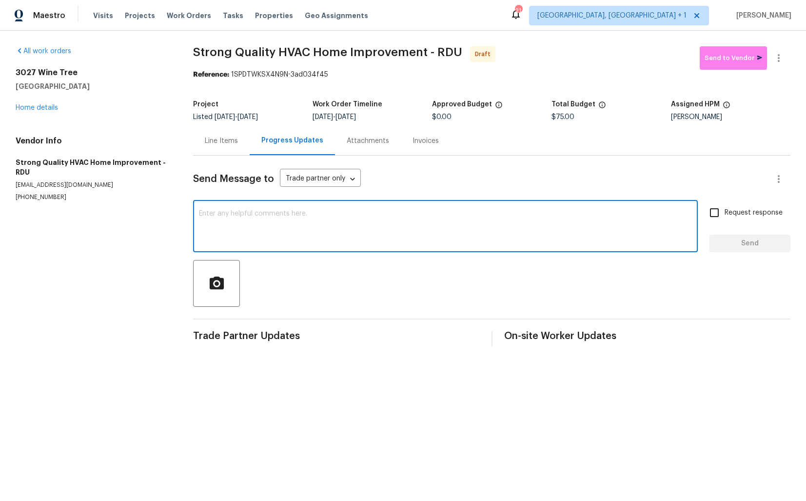
click at [374, 212] on textarea at bounding box center [445, 227] width 493 height 34
paste textarea "Hi this is [PERSON_NAME] with Opendoor. I’m confirming you received the WO for …"
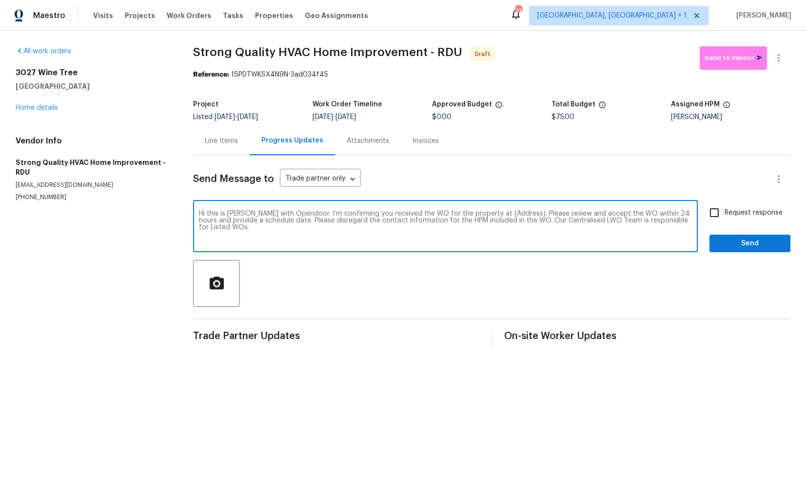
drag, startPoint x: 509, startPoint y: 216, endPoint x: 479, endPoint y: 213, distance: 30.3
click at [479, 213] on textarea "Hi this is [PERSON_NAME] with Opendoor. I’m confirming you received the WO for …" at bounding box center [445, 227] width 493 height 34
paste textarea "3027 Wine Tree, Sanford, NC 27332"
type textarea "Hi this is Arvind with Opendoor. I’m confirming you received the WO for the pro…"
click at [712, 217] on input "Request response" at bounding box center [714, 212] width 20 height 20
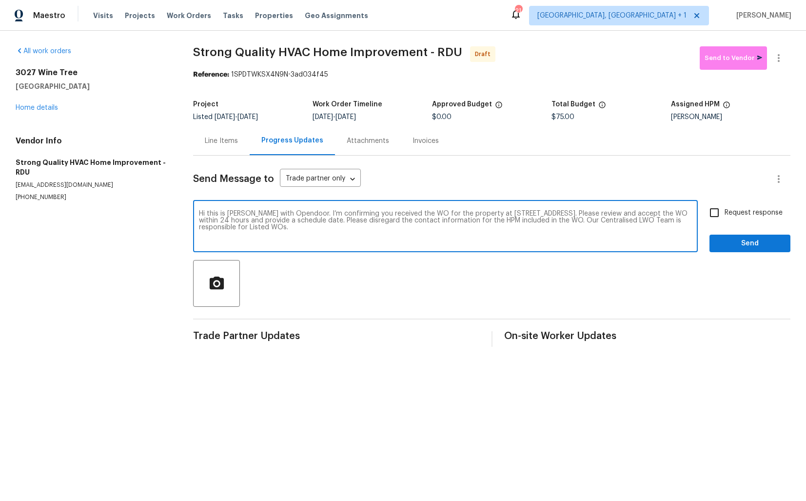
checkbox input "true"
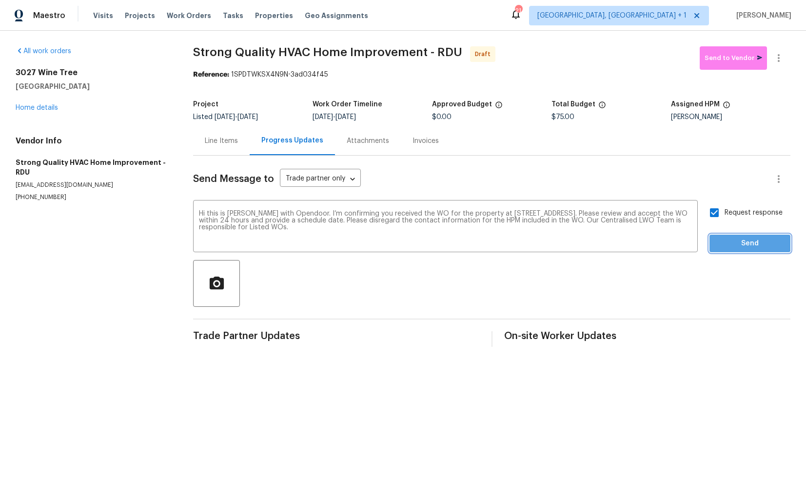
click at [736, 239] on span "Send" at bounding box center [749, 243] width 65 height 12
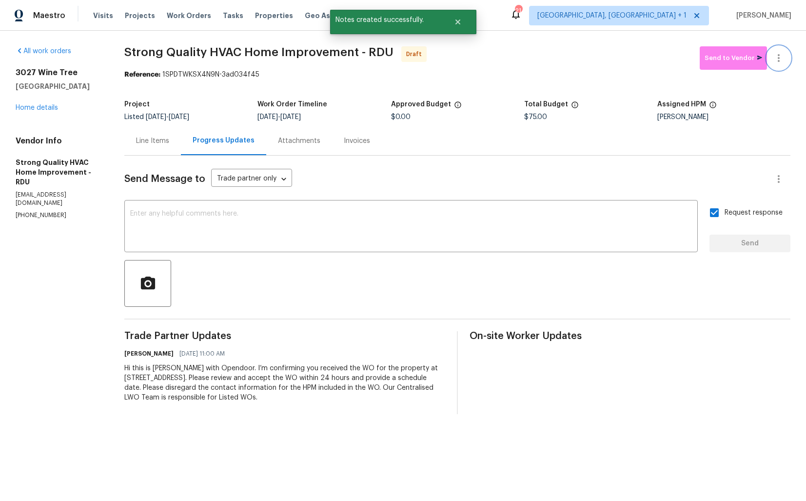
click at [778, 58] on icon "button" at bounding box center [779, 58] width 2 height 8
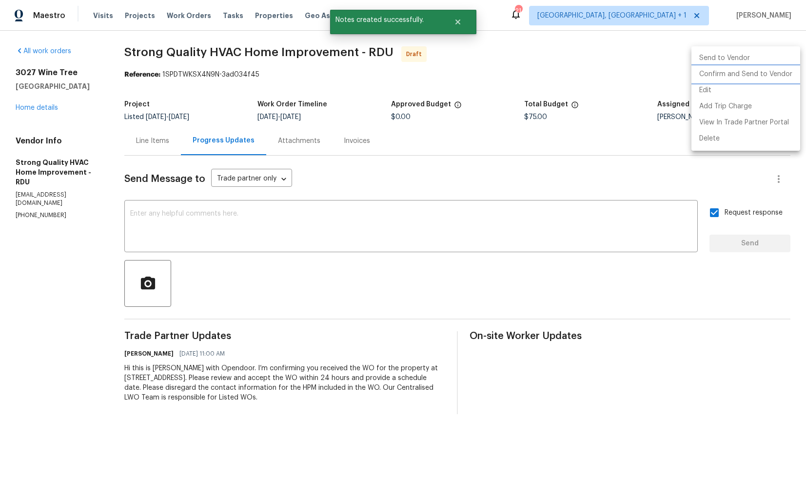
click at [731, 77] on li "Confirm and Send to Vendor" at bounding box center [746, 74] width 109 height 16
click at [456, 222] on div at bounding box center [403, 250] width 806 height 501
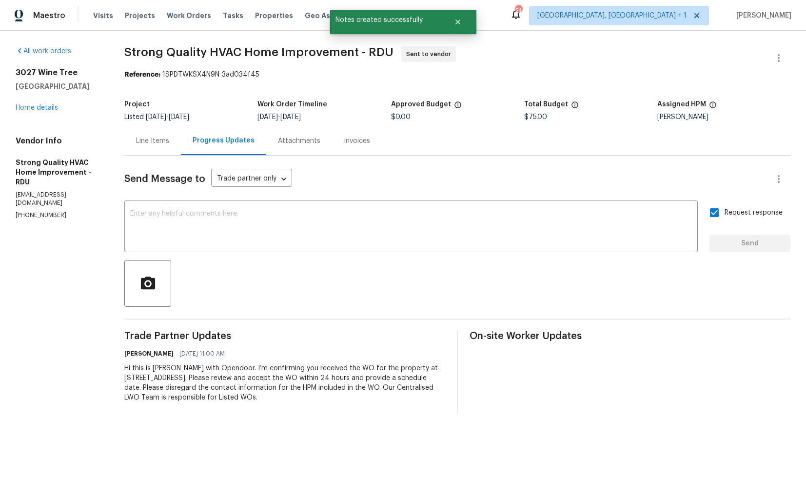
click at [411, 224] on textarea at bounding box center [411, 227] width 562 height 34
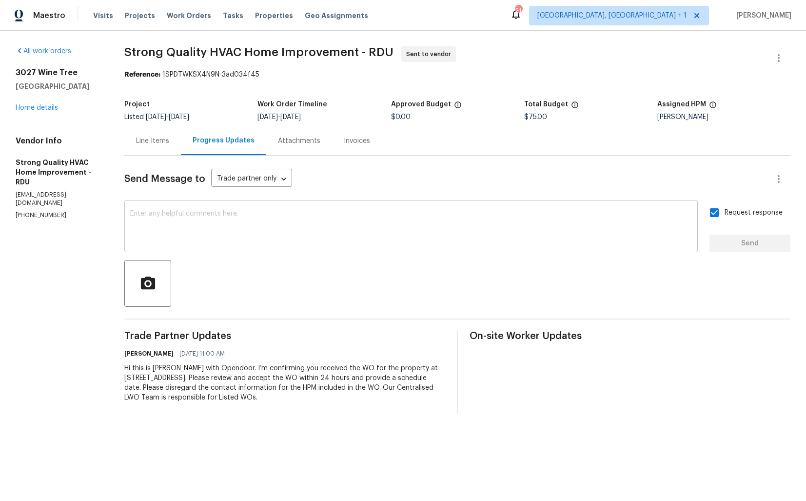
click at [383, 206] on div "x ​" at bounding box center [410, 227] width 573 height 50
paste textarea "Attention All Work Orders must include before-photos (both close-up and wide-an…"
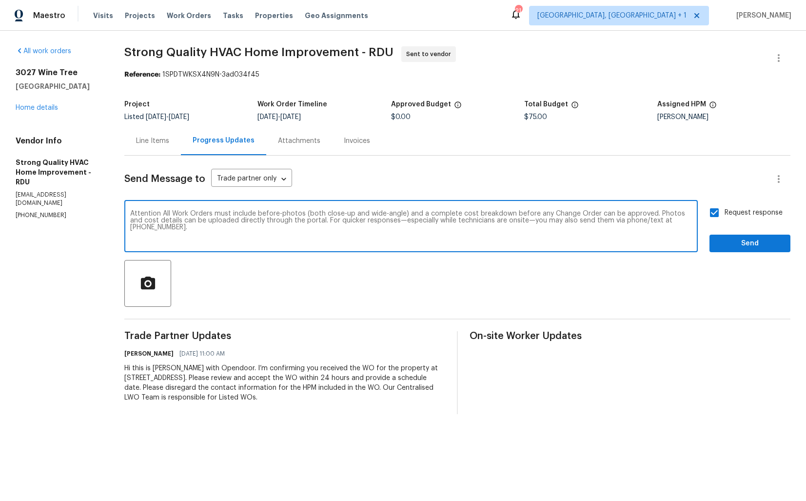
type textarea "Attention All Work Orders must include before-photos (both close-up and wide-an…"
click at [742, 243] on span "Send" at bounding box center [749, 243] width 65 height 12
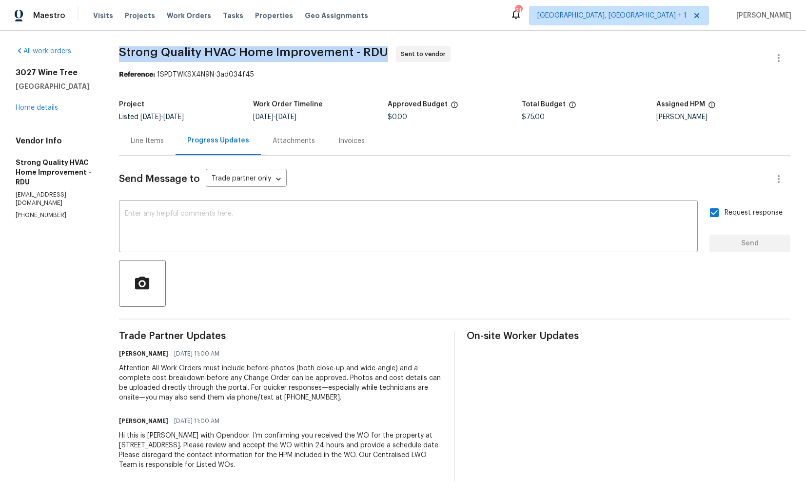
drag, startPoint x: 123, startPoint y: 51, endPoint x: 383, endPoint y: 50, distance: 259.9
click at [383, 50] on span "Strong Quality HVAC Home Improvement - RDU" at bounding box center [253, 52] width 269 height 12
copy span "Strong Quality HVAC Home Improvement - RDU"
click at [387, 99] on div "Project Listed 9/23/2025 - 9/25/2025 Work Order Timeline 9/23/2025 - 9/25/2025 …" at bounding box center [455, 110] width 672 height 31
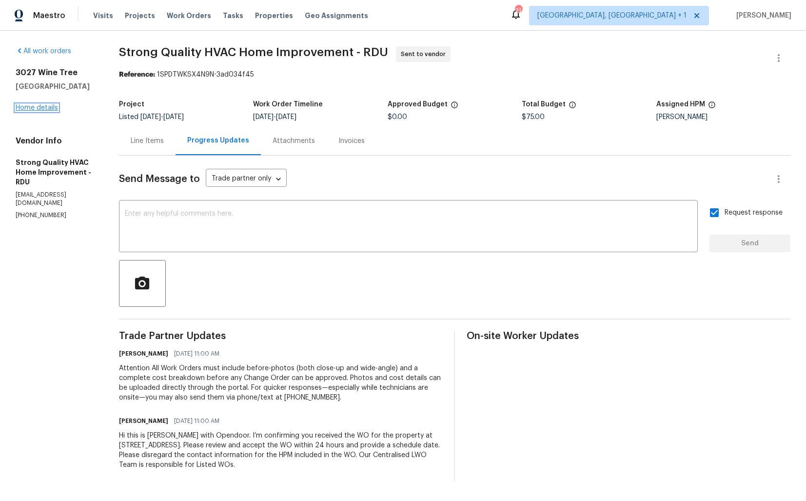
click at [49, 107] on link "Home details" at bounding box center [37, 107] width 42 height 7
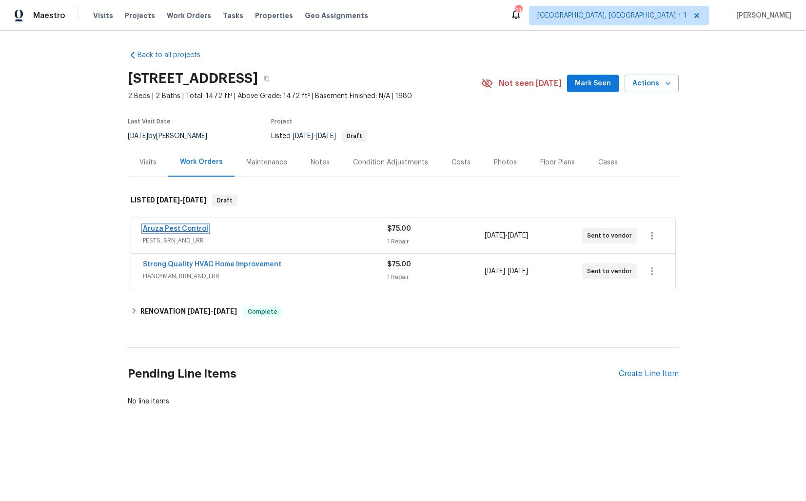
click at [169, 227] on link "Aruza Pest Control" at bounding box center [175, 228] width 65 height 7
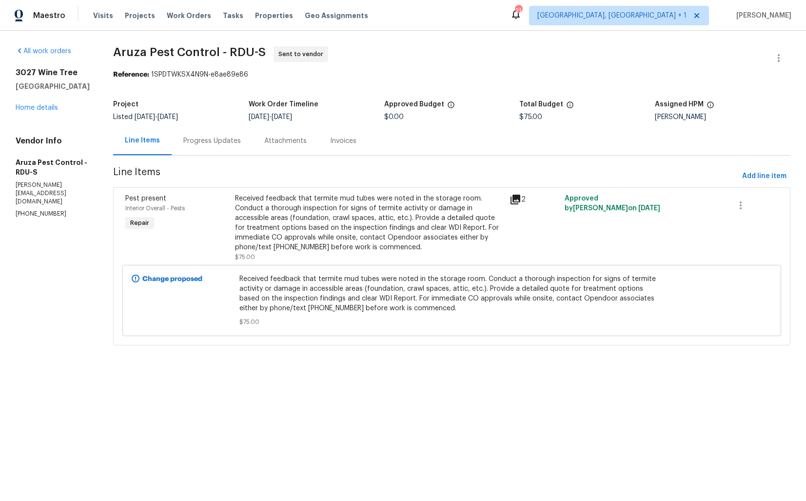
click at [171, 55] on span "Aruza Pest Control - RDU-S" at bounding box center [189, 52] width 153 height 12
copy span "Aruza Pest Control - RDU-S"
click at [65, 110] on div "3027 Wine Tree Sanford, NC 27332 Home details" at bounding box center [53, 90] width 74 height 45
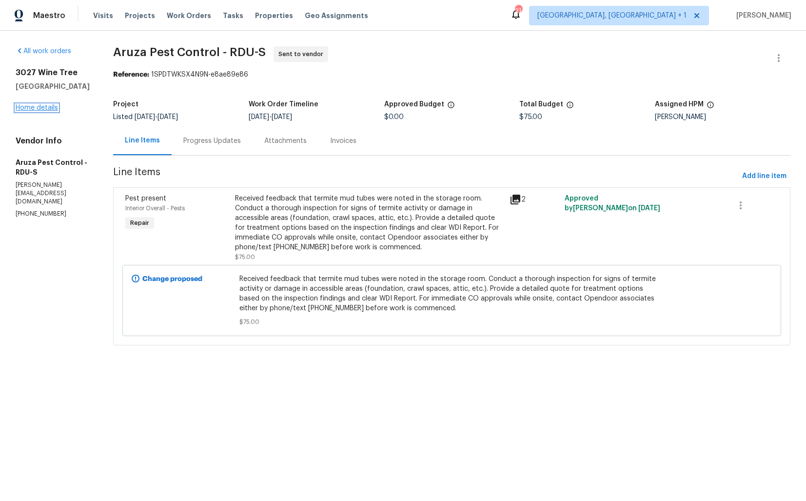
click at [43, 109] on link "Home details" at bounding box center [37, 107] width 42 height 7
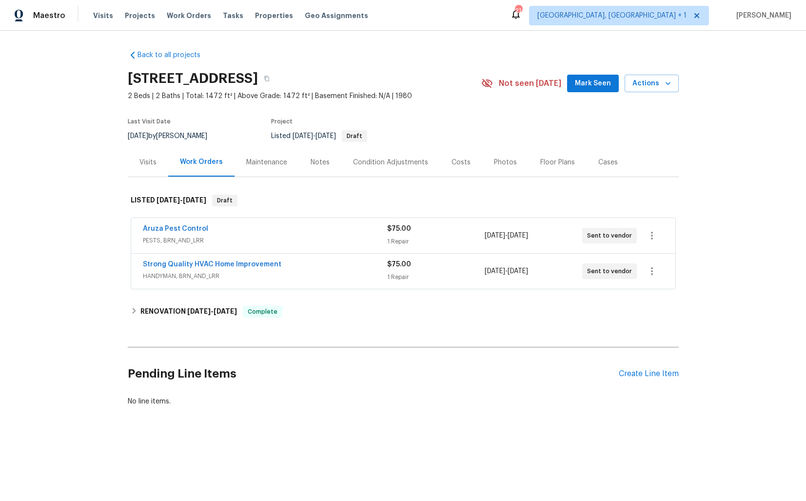
click at [415, 98] on span "2 Beds | 2 Baths | Total: 1472 ft² | Above Grade: 1472 ft² | Basement Finished:…" at bounding box center [305, 96] width 354 height 10
click at [179, 227] on link "Aruza Pest Control" at bounding box center [175, 228] width 65 height 7
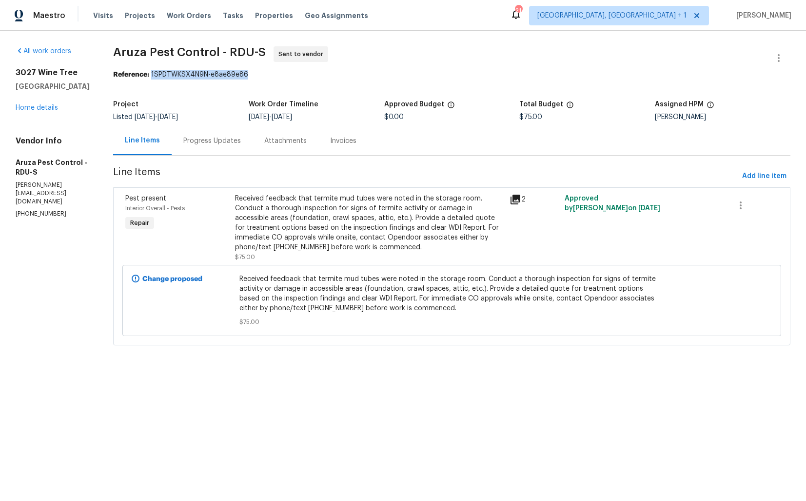
drag, startPoint x: 155, startPoint y: 75, endPoint x: 281, endPoint y: 74, distance: 125.8
click at [281, 74] on div "Reference: 1SPDTWKSX4N9N-e8ae89e86" at bounding box center [451, 75] width 677 height 10
copy div "1SPDTWKSX4N9N-e8ae89e86"
click at [78, 108] on div "3027 Wine Tree Sanford, NC 27332 Home details" at bounding box center [53, 90] width 74 height 45
click at [48, 109] on link "Home details" at bounding box center [37, 107] width 42 height 7
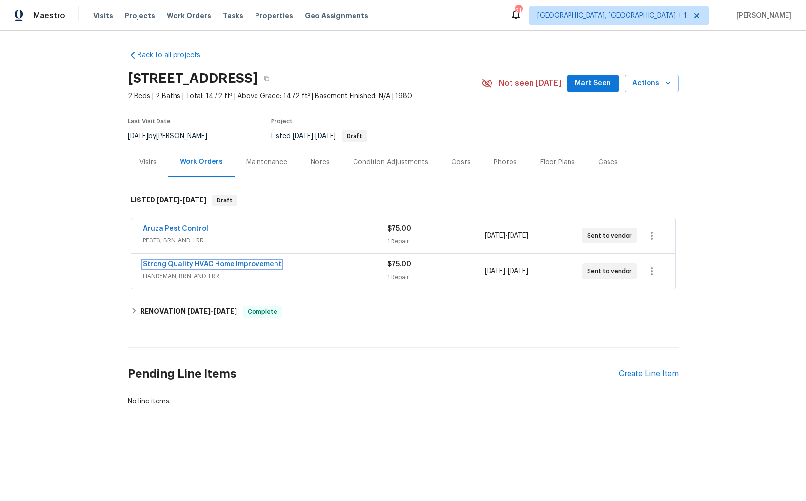
click at [178, 264] on link "Strong Quality HVAC Home Improvement" at bounding box center [212, 264] width 138 height 7
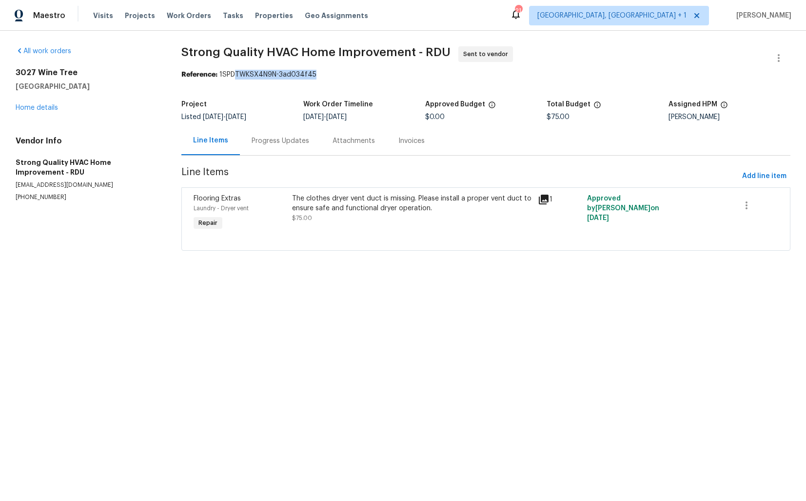
drag, startPoint x: 231, startPoint y: 77, endPoint x: 342, endPoint y: 77, distance: 110.7
click at [342, 77] on div "Reference: 1SPDTWKSX4N9N-3ad034f45" at bounding box center [485, 75] width 609 height 10
click at [261, 79] on div "Reference: 1SPDTWKSX4N9N-3ad034f45" at bounding box center [485, 75] width 609 height 10
drag, startPoint x: 220, startPoint y: 74, endPoint x: 380, endPoint y: 74, distance: 160.4
click at [380, 74] on div "Reference: 1SPDTWKSX4N9N-3ad034f45" at bounding box center [485, 75] width 609 height 10
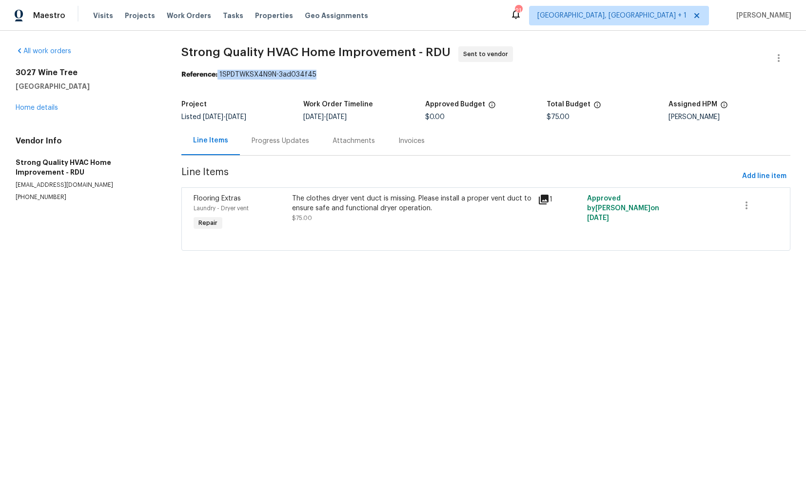
copy div "1SPDTWKSX4N9N-3ad034f45"
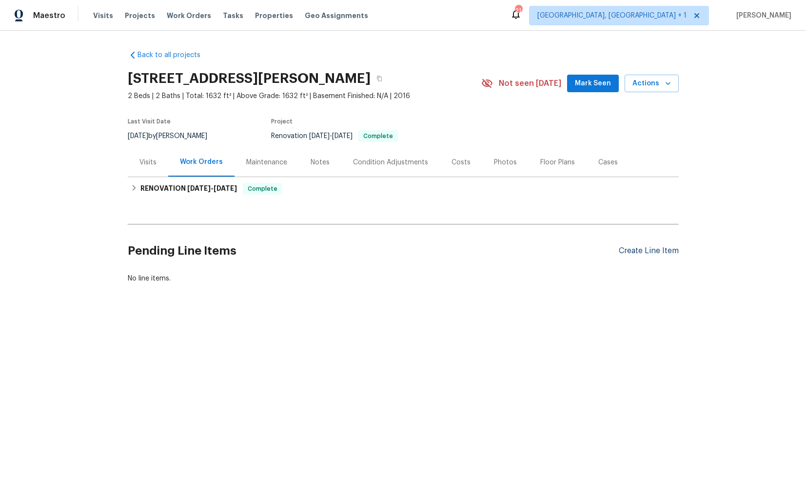
click at [656, 254] on div "Create Line Item" at bounding box center [649, 250] width 60 height 9
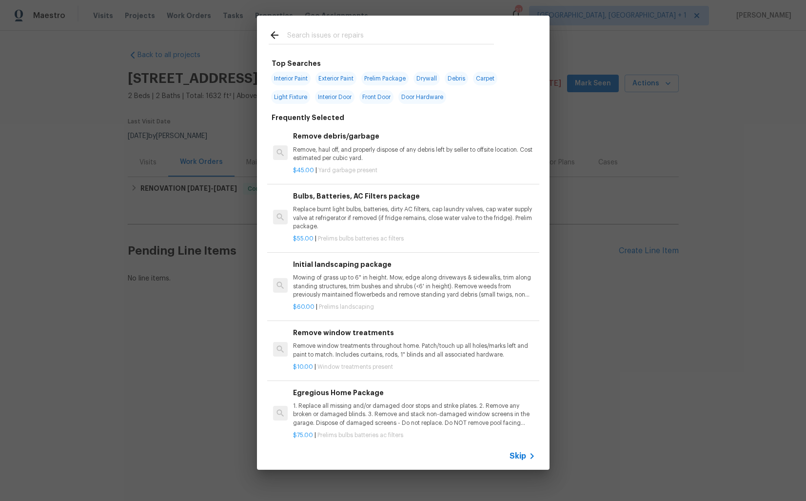
click at [361, 41] on input "text" at bounding box center [390, 36] width 207 height 15
type input "irrigation"
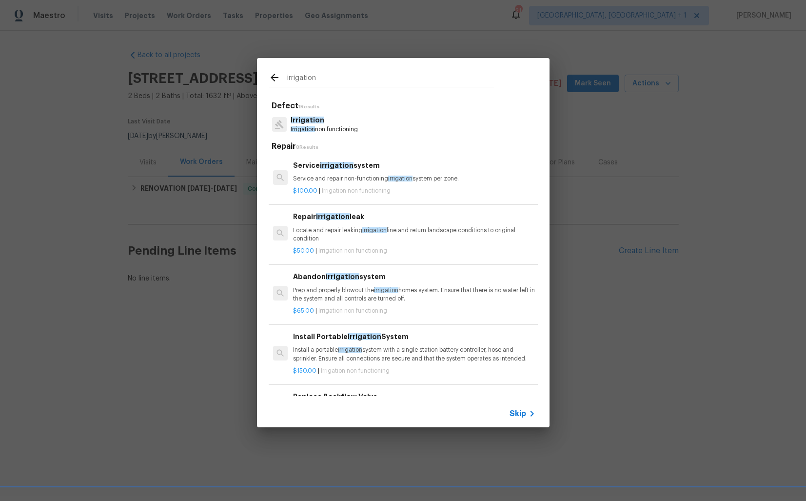
click at [316, 120] on span "Irrigation" at bounding box center [308, 120] width 34 height 7
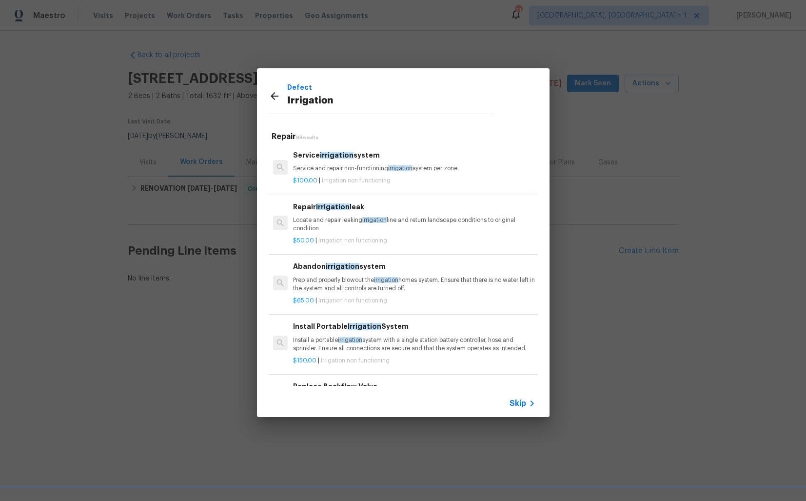
click at [341, 164] on p "Service and repair non-functioning irrigation system per zone." at bounding box center [414, 168] width 242 height 8
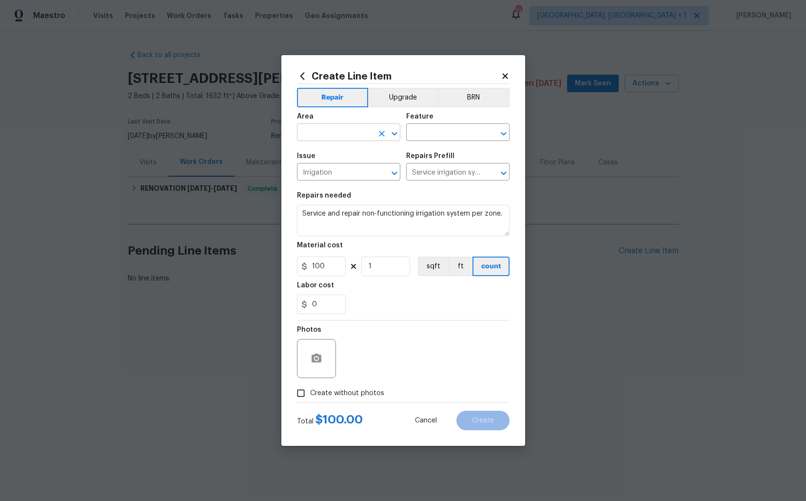
click at [340, 129] on input "text" at bounding box center [335, 133] width 76 height 15
type input "i"
click at [344, 133] on input "text" at bounding box center [335, 133] width 76 height 15
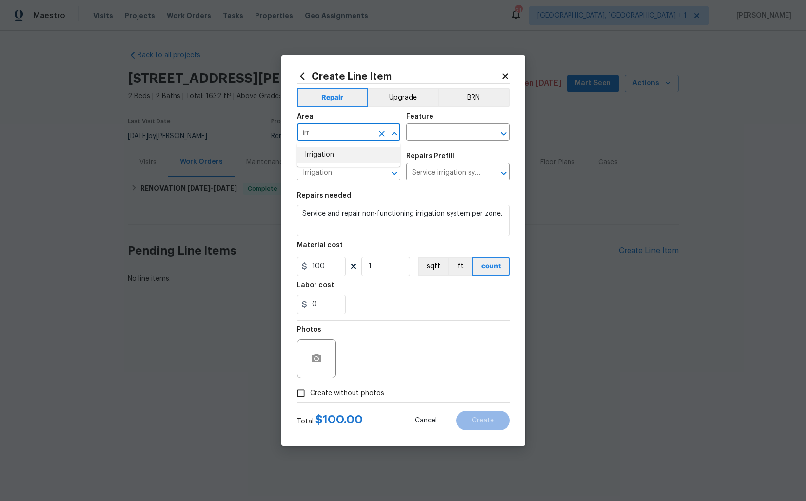
click at [349, 156] on li "Irrigation" at bounding box center [348, 155] width 103 height 16
type input "Irrigation"
click at [418, 131] on input "text" at bounding box center [444, 133] width 76 height 15
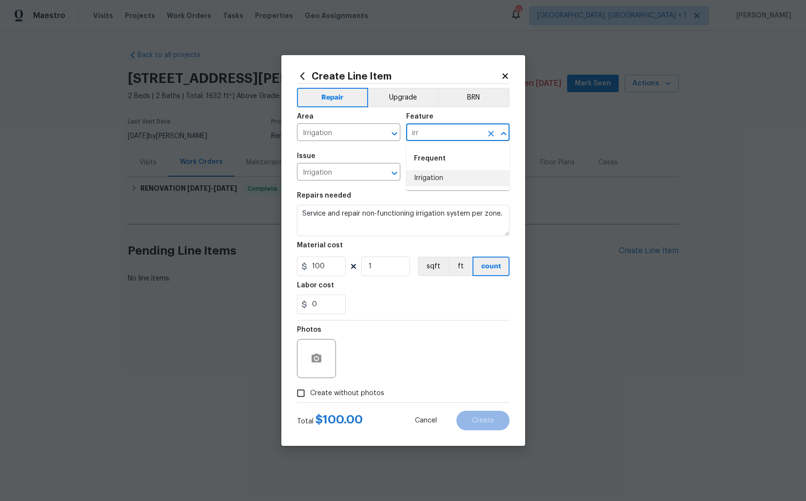
click at [443, 174] on li "Irrigation" at bounding box center [457, 178] width 103 height 16
type input "Irrigation"
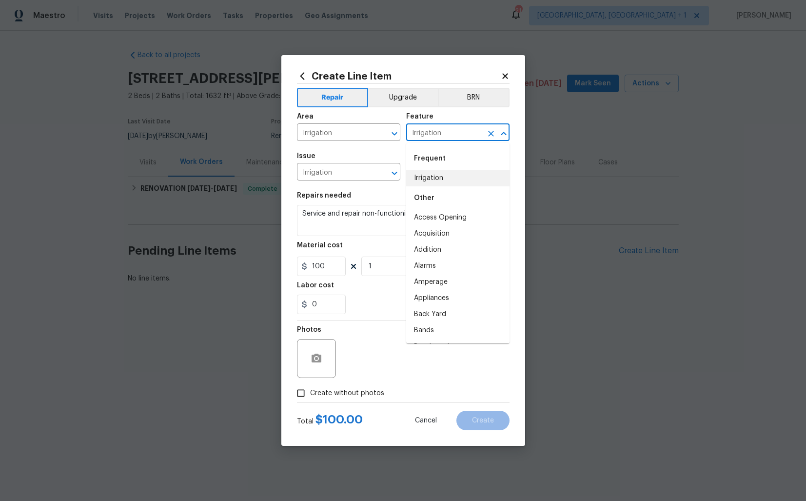
click at [385, 147] on span "Issue Irrigation ​" at bounding box center [348, 167] width 103 height 40
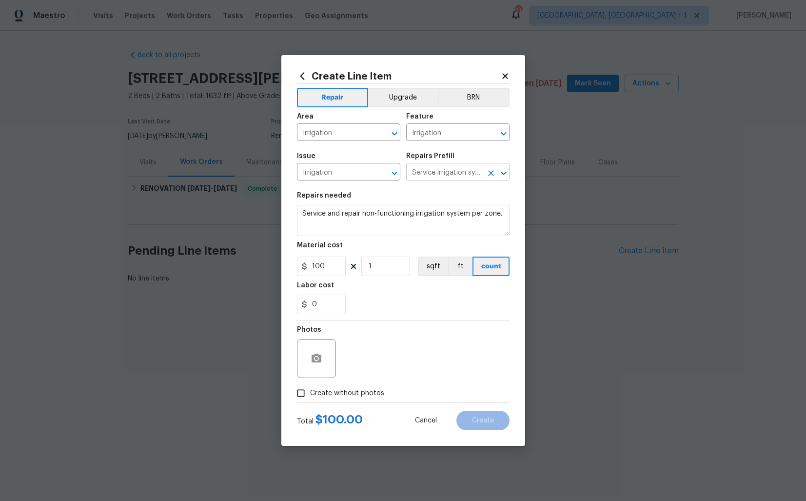
click at [438, 173] on input "Service irrigation system $100.00" at bounding box center [444, 172] width 76 height 15
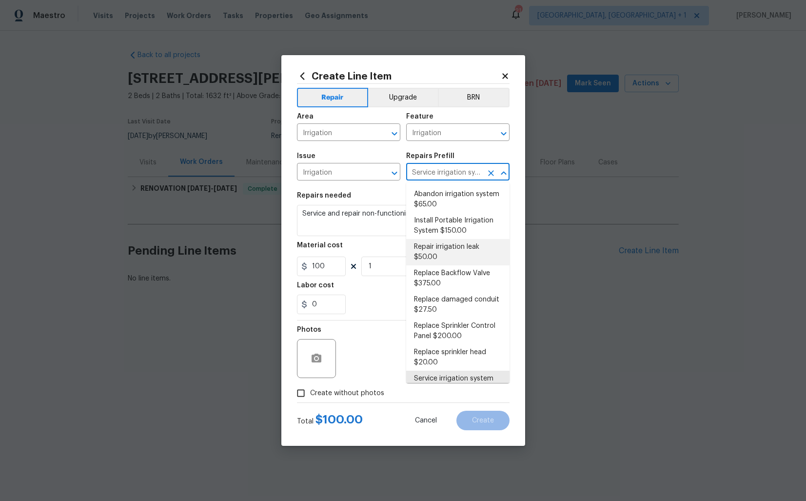
click at [447, 249] on li "Repair irrigation leak $50.00" at bounding box center [457, 252] width 103 height 26
type input "Repair irrigation leak $50.00"
type textarea "Locate and repair leaking irrigation line and return landscape conditions to or…"
type input "50"
click at [348, 222] on textarea "Locate and repair leaking irrigation line and return landscape conditions to or…" at bounding box center [403, 220] width 213 height 31
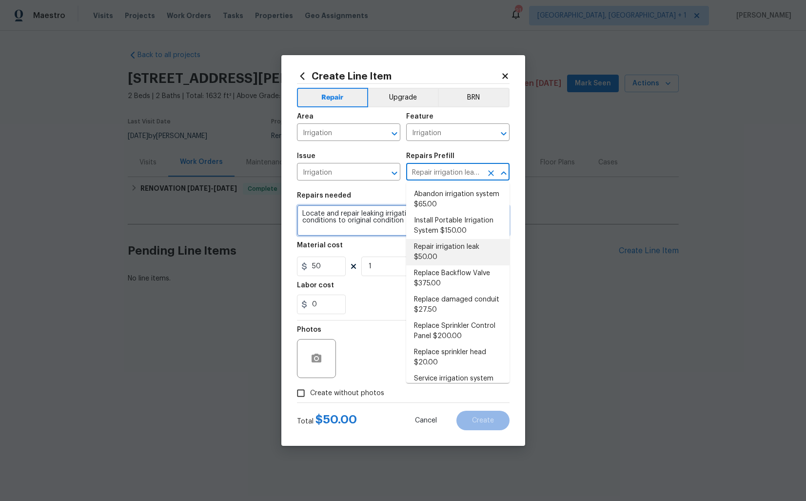
click at [348, 222] on textarea "Locate and repair leaking irrigation line and return landscape conditions to or…" at bounding box center [403, 220] width 213 height 31
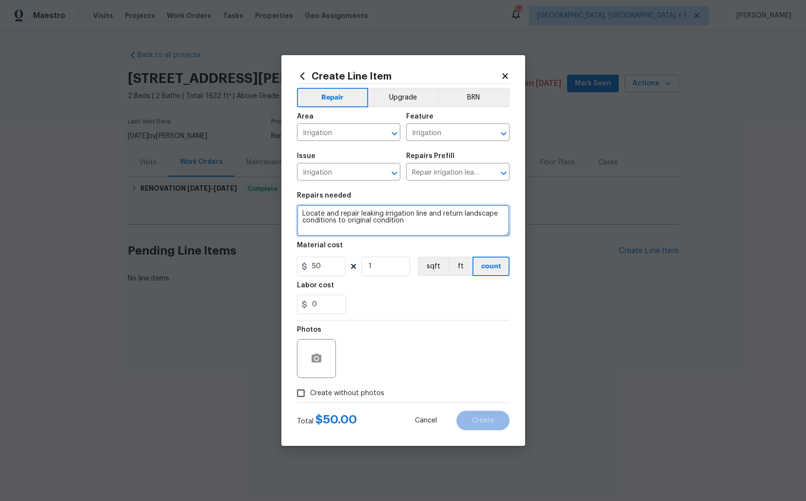
click at [348, 222] on textarea "Locate and repair leaking irrigation line and return landscape conditions to or…" at bounding box center [403, 220] width 213 height 31
paste textarea "#lwoleak Received feedback the sprinkler is leaking. Please test the irrigation…"
type textarea "#lwoleak Received feedback the sprinkler is leaking. Please test the irrigation…"
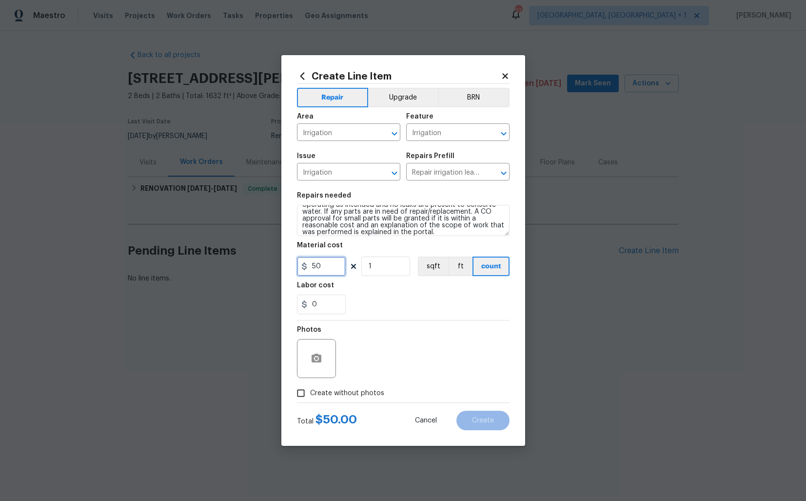
click at [328, 268] on input "50" at bounding box center [321, 267] width 49 height 20
type input "75"
click at [364, 364] on div "Photos" at bounding box center [403, 351] width 213 height 63
click at [315, 391] on span "Create without photos" at bounding box center [347, 393] width 74 height 10
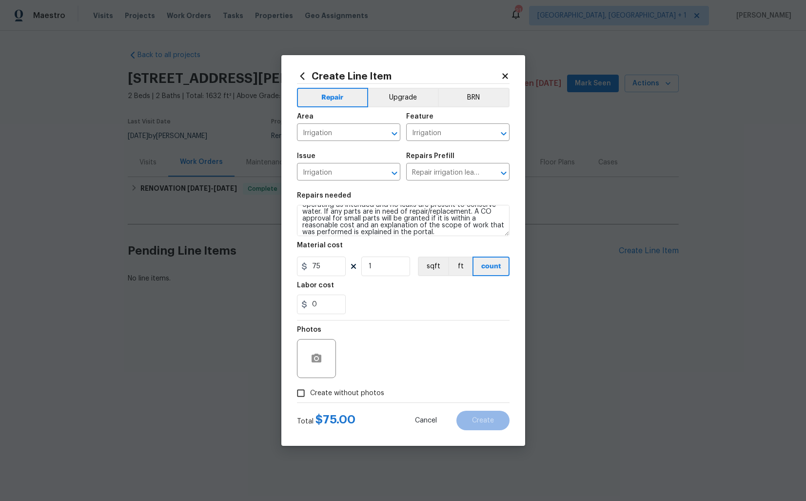
click at [310, 391] on input "Create without photos" at bounding box center [301, 393] width 19 height 19
checkbox input "true"
click at [397, 372] on textarea at bounding box center [427, 358] width 166 height 39
click at [484, 420] on span "Create" at bounding box center [483, 420] width 22 height 7
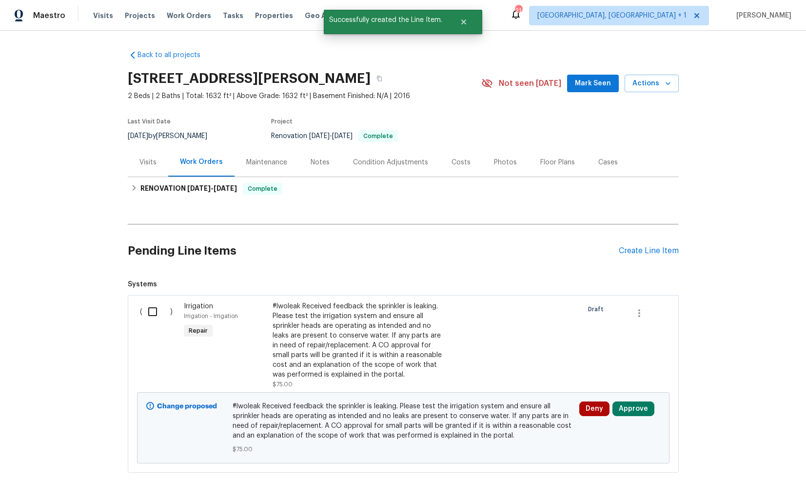
click at [160, 312] on input "checkbox" at bounding box center [156, 311] width 28 height 20
checkbox input "true"
click at [746, 480] on span "Create Work Order" at bounding box center [750, 477] width 65 height 12
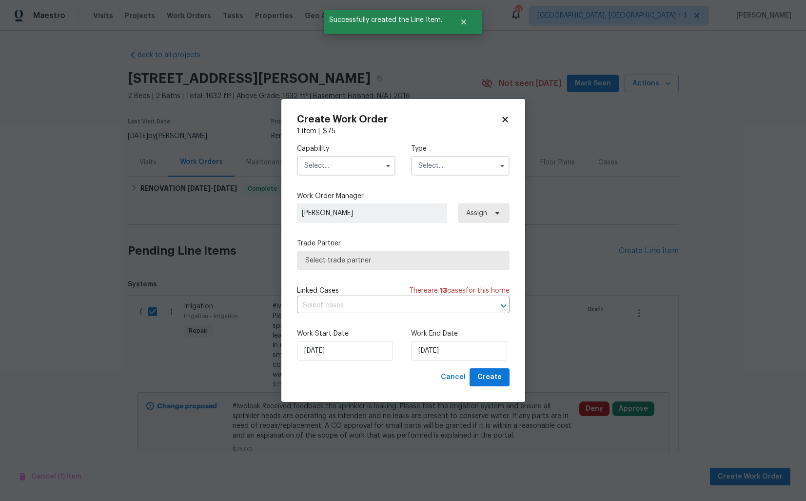
click at [337, 163] on input "text" at bounding box center [346, 166] width 99 height 20
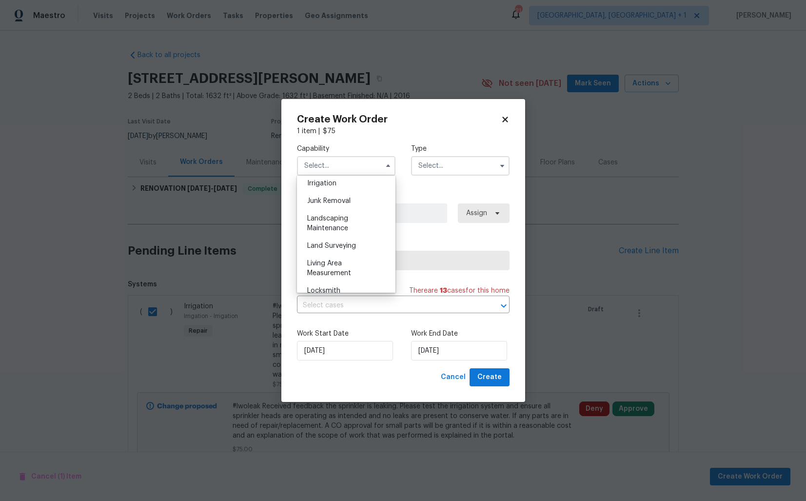
scroll to position [614, 0]
click at [338, 228] on div "Landscaping Maintenance" at bounding box center [346, 219] width 94 height 27
type input "Landscaping Maintenance"
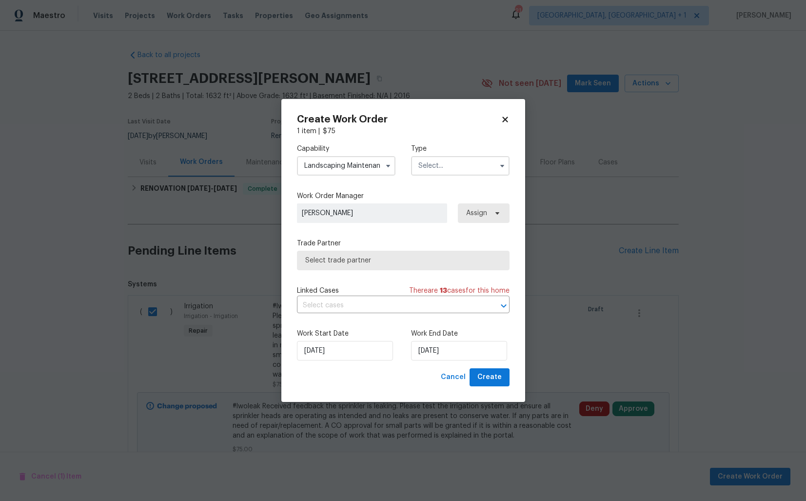
click at [466, 171] on input "text" at bounding box center [460, 166] width 99 height 20
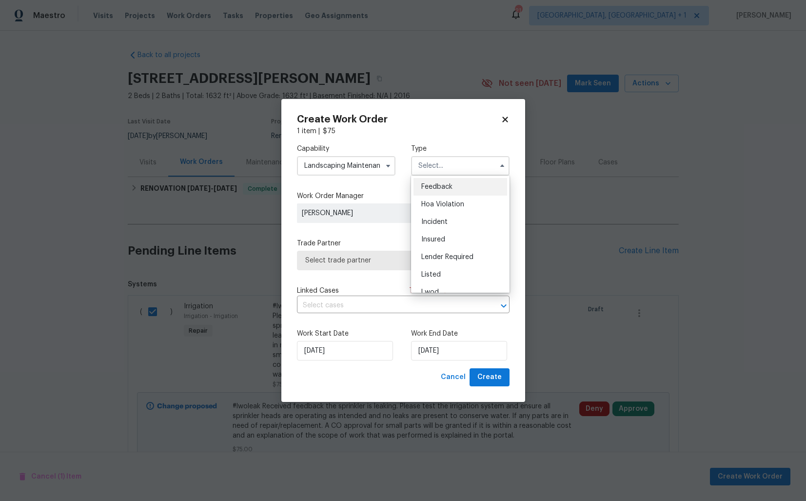
click at [441, 190] on div "Feedback" at bounding box center [461, 187] width 94 height 18
type input "Feedback"
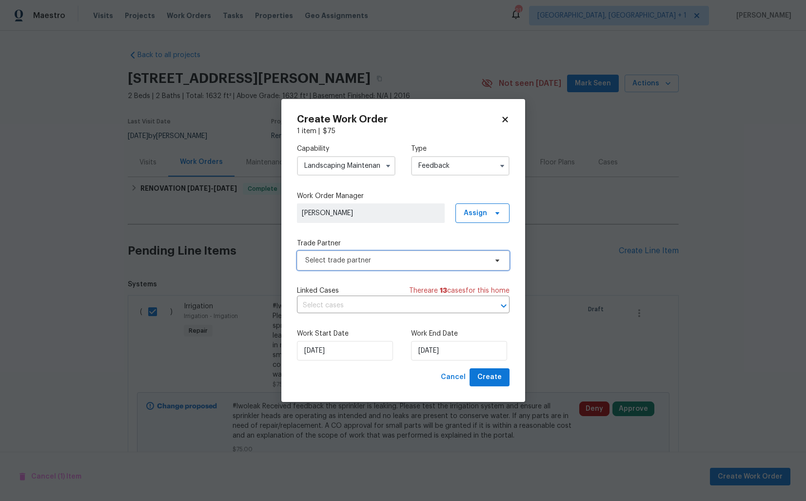
click at [380, 257] on span "Select trade partner" at bounding box center [396, 261] width 182 height 10
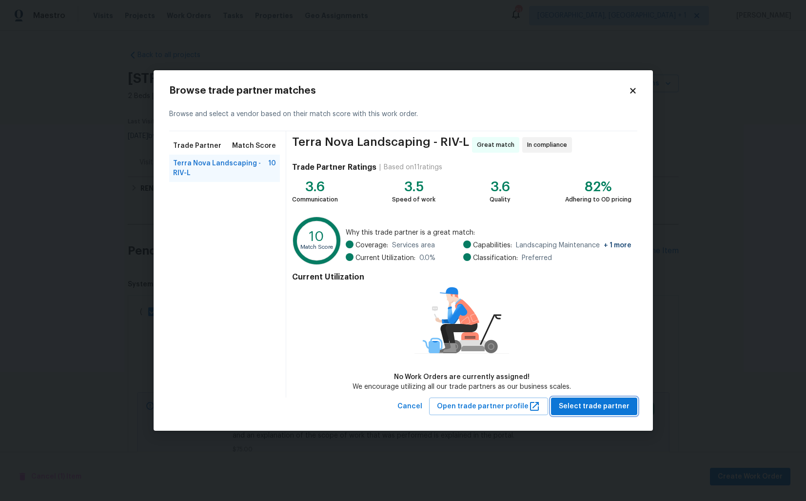
click at [599, 402] on span "Select trade partner" at bounding box center [594, 406] width 71 height 12
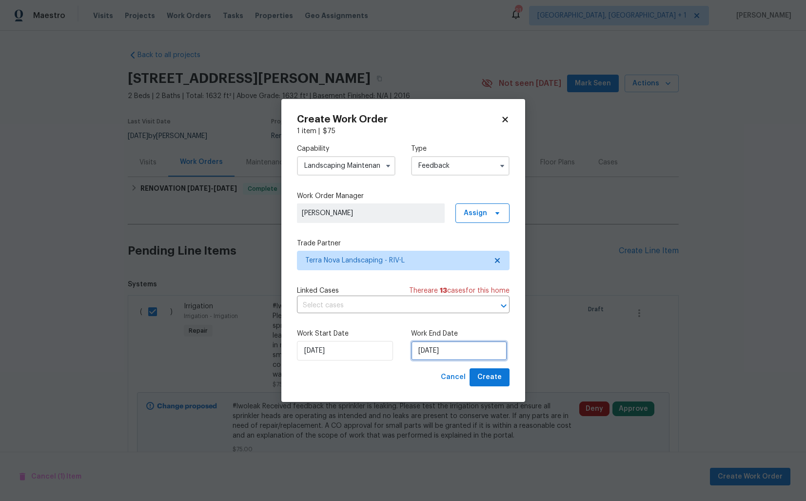
click at [431, 353] on input "23/09/2025" at bounding box center [459, 351] width 96 height 20
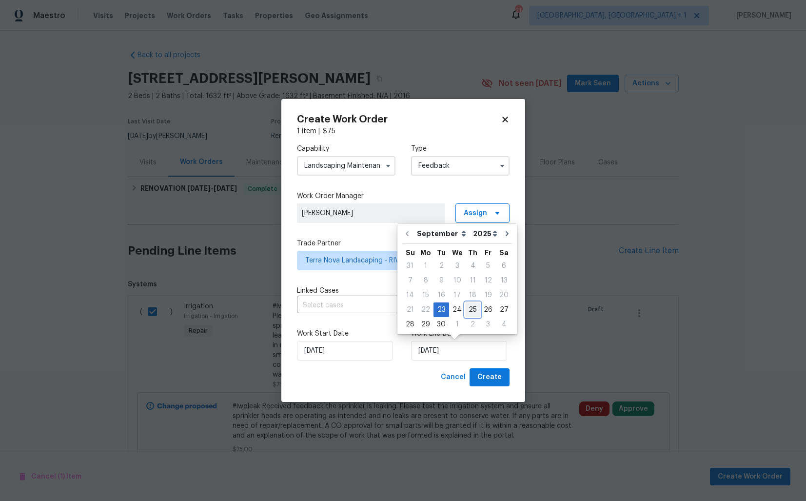
click at [471, 311] on div "25" at bounding box center [472, 310] width 15 height 14
type input "25/09/2025"
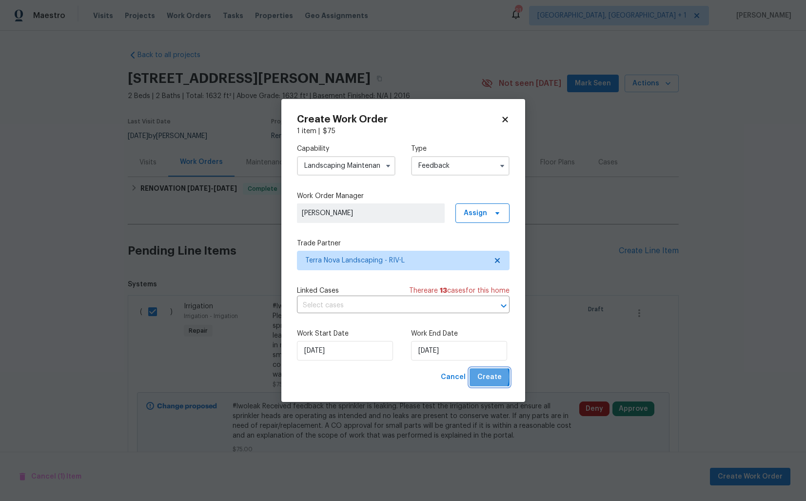
click at [486, 377] on span "Create" at bounding box center [489, 377] width 24 height 12
checkbox input "false"
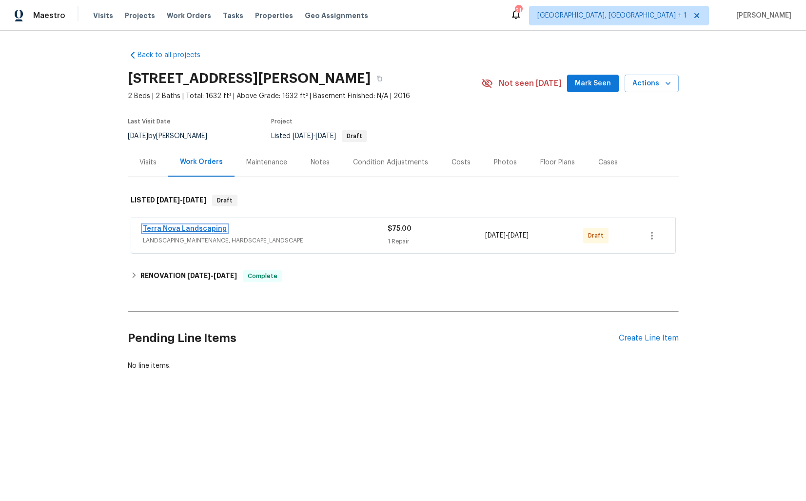
click at [173, 229] on link "Terra Nova Landscaping" at bounding box center [185, 228] width 84 height 7
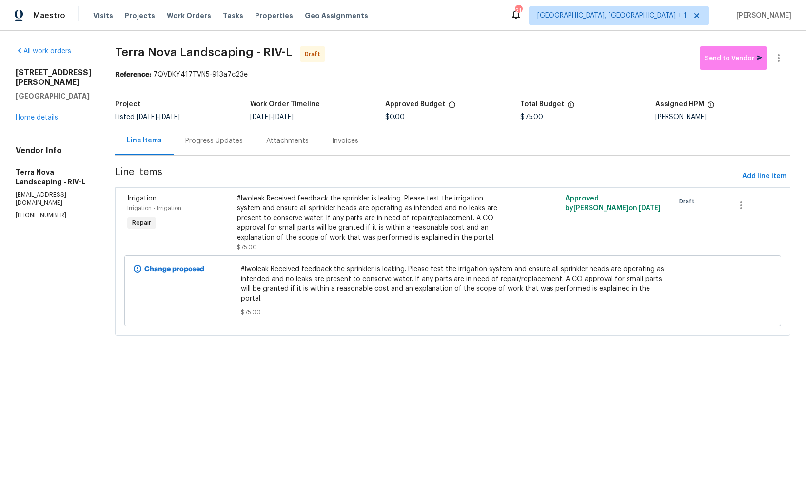
click at [208, 140] on div "Progress Updates" at bounding box center [214, 141] width 58 height 10
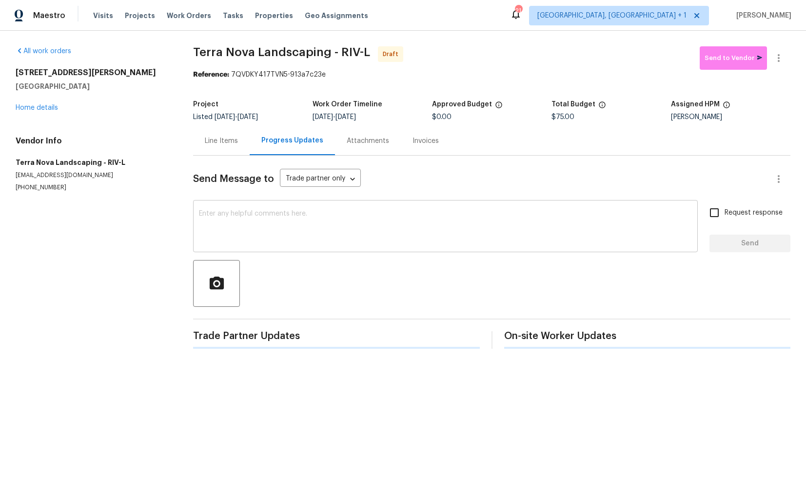
click at [261, 219] on textarea at bounding box center [445, 227] width 493 height 34
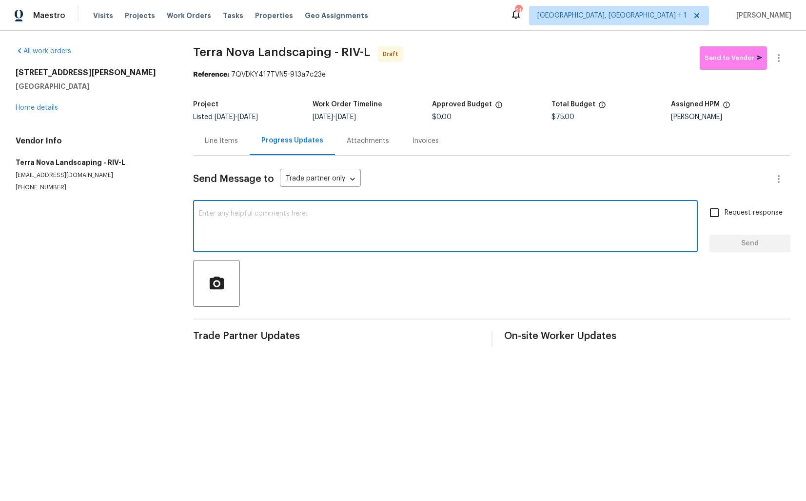
click at [370, 189] on div "Send Message to Trade partner only Trade partner only ​" at bounding box center [480, 178] width 574 height 23
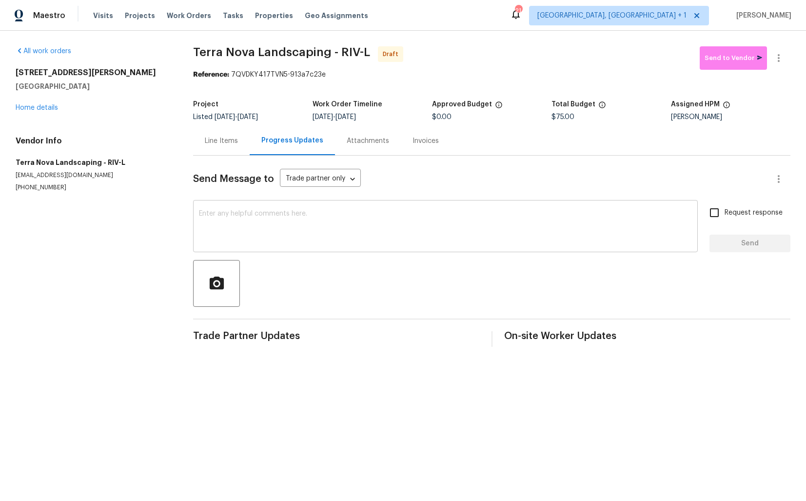
click at [343, 222] on textarea at bounding box center [445, 227] width 493 height 34
paste textarea "Hi this is [PERSON_NAME] with Opendoor. I’m confirming you received the WO for …"
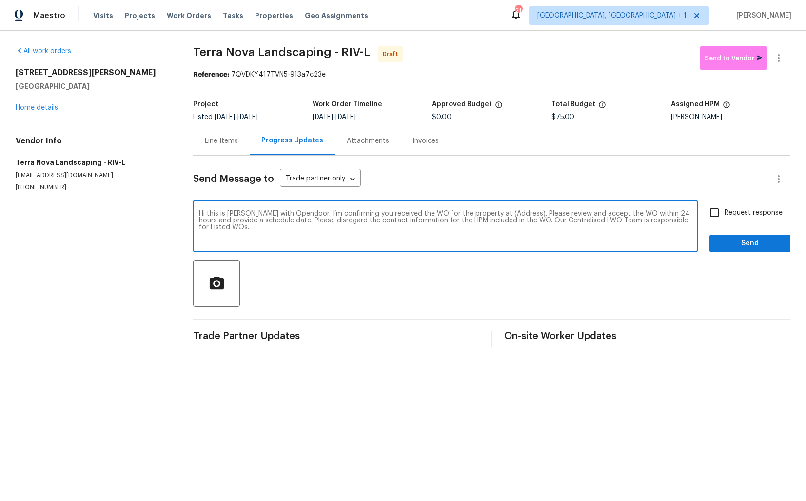
drag, startPoint x: 509, startPoint y: 213, endPoint x: 479, endPoint y: 212, distance: 29.3
click at [479, 212] on textarea "Hi this is [PERSON_NAME] with Opendoor. I’m confirming you received the WO for …" at bounding box center [445, 227] width 493 height 34
paste textarea "[STREET_ADDRESS][PERSON_NAME]"
click at [533, 226] on textarea "Hi this is [PERSON_NAME] with Opendoor. I’m confirming you received the WO for …" at bounding box center [445, 227] width 493 height 34
type textarea "Hi this is [PERSON_NAME] with Opendoor. I’m confirming you received the WO for …"
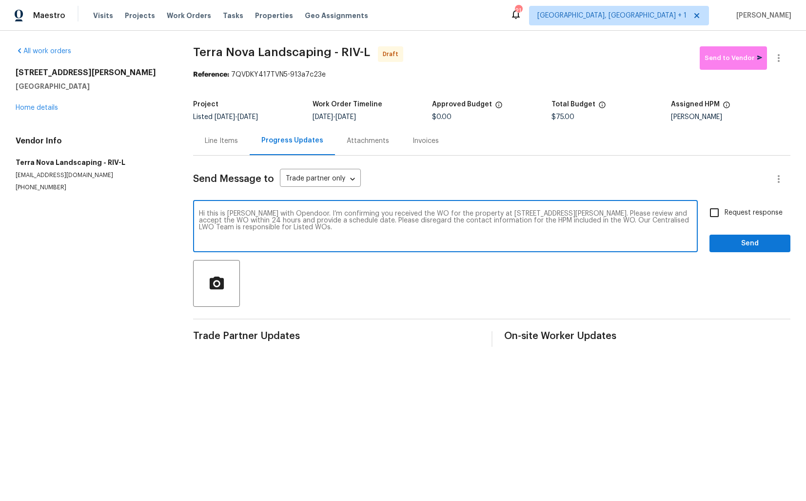
click at [719, 217] on input "Request response" at bounding box center [714, 212] width 20 height 20
checkbox input "true"
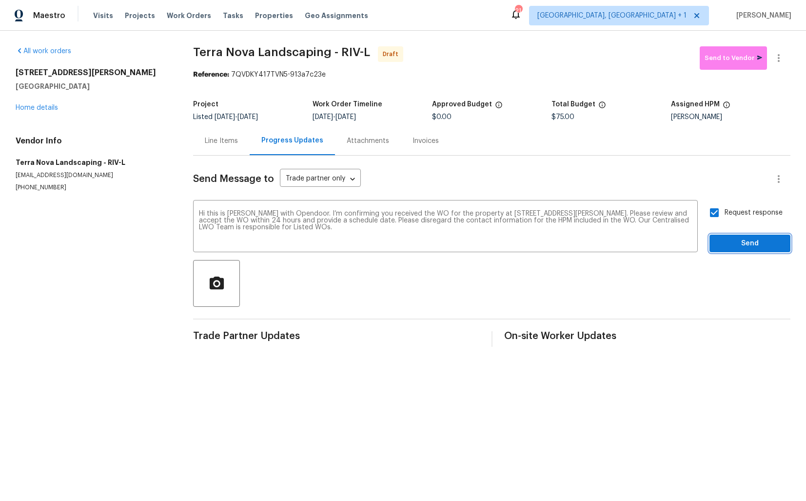
click at [746, 245] on span "Send" at bounding box center [749, 243] width 65 height 12
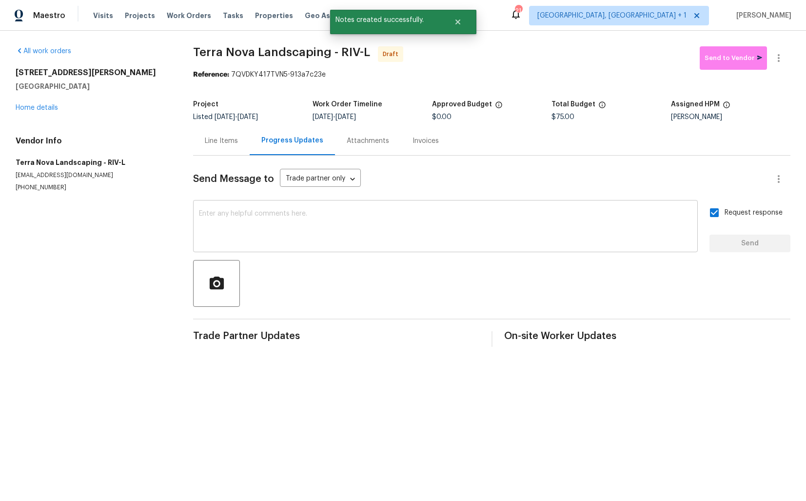
click at [490, 215] on textarea at bounding box center [445, 227] width 493 height 34
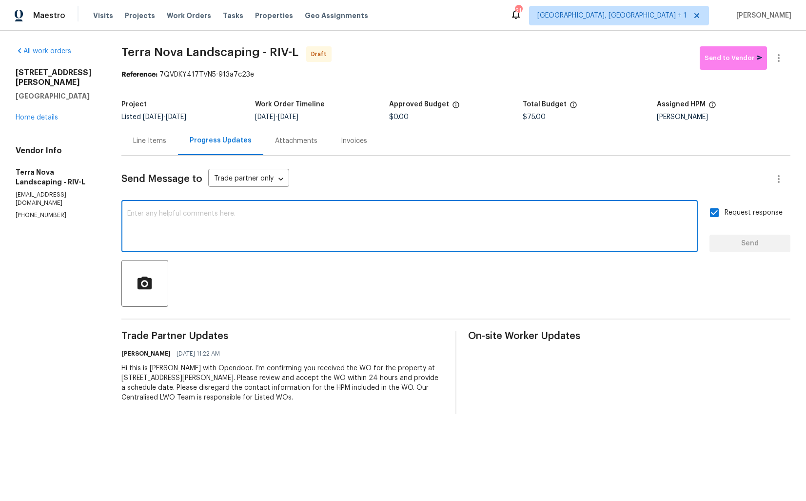
click at [381, 213] on textarea at bounding box center [409, 227] width 565 height 34
paste textarea "Attention All Work Orders must include before-photos (both close-up and wide-an…"
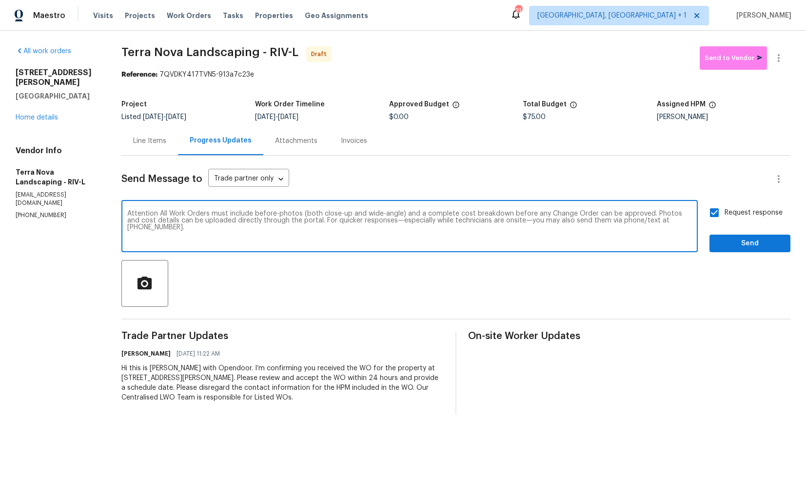
type textarea "Attention All Work Orders must include before-photos (both close-up and wide-an…"
click at [737, 247] on span "Send" at bounding box center [749, 243] width 65 height 12
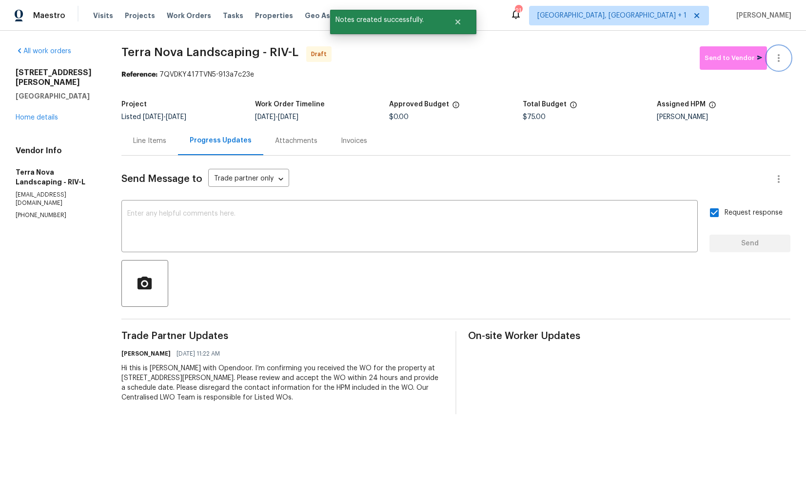
click at [778, 56] on icon "button" at bounding box center [779, 58] width 12 height 12
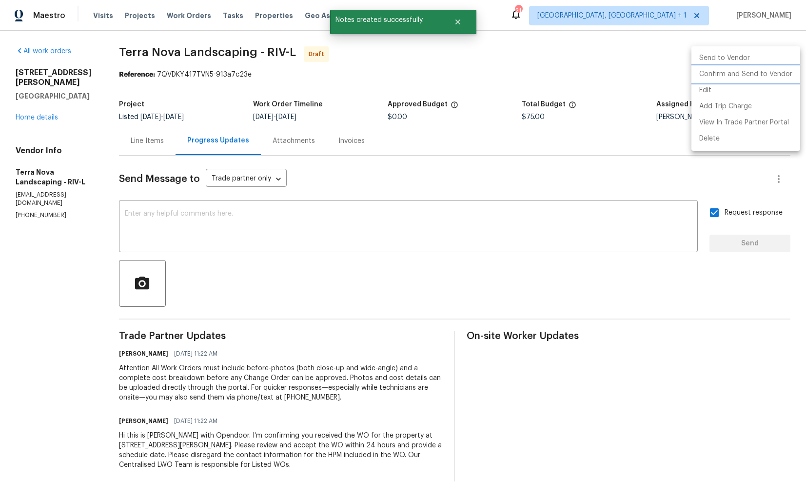
click at [728, 72] on li "Confirm and Send to Vendor" at bounding box center [746, 74] width 109 height 16
click at [507, 48] on div at bounding box center [403, 250] width 806 height 501
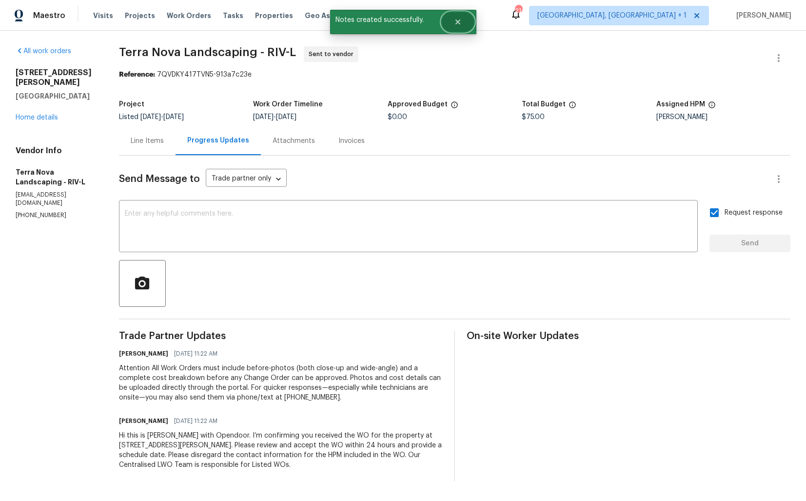
click at [459, 22] on icon "Close" at bounding box center [457, 22] width 5 height 5
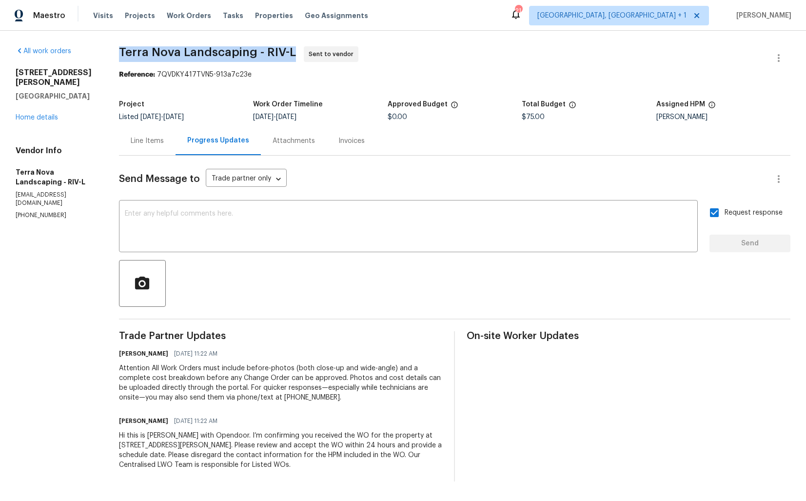
drag, startPoint x: 122, startPoint y: 49, endPoint x: 296, endPoint y: 53, distance: 174.1
click at [296, 53] on span "Terra Nova Landscaping - RIV-L Sent to vendor" at bounding box center [443, 57] width 648 height 23
copy span "Terra Nova Landscaping - RIV-L"
click at [280, 103] on h5 "Work Order Timeline" at bounding box center [288, 104] width 70 height 7
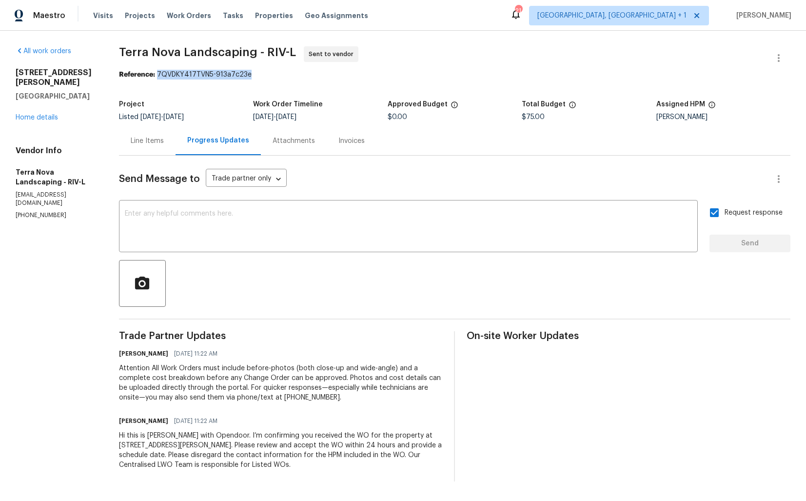
drag, startPoint x: 159, startPoint y: 73, endPoint x: 273, endPoint y: 75, distance: 113.6
click at [273, 75] on div "Reference: 7QVDKY417TVN5-913a7c23e" at bounding box center [455, 75] width 672 height 10
copy div "7QVDKY417TVN5-913a7c23e"
click at [89, 91] on h5 "[GEOGRAPHIC_DATA]" at bounding box center [56, 96] width 80 height 10
click at [31, 114] on link "Home details" at bounding box center [37, 117] width 42 height 7
